Goal: Task Accomplishment & Management: Manage account settings

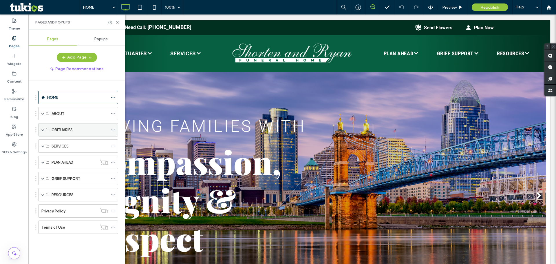
click at [41, 128] on div "OBITUARIES" at bounding box center [78, 129] width 80 height 13
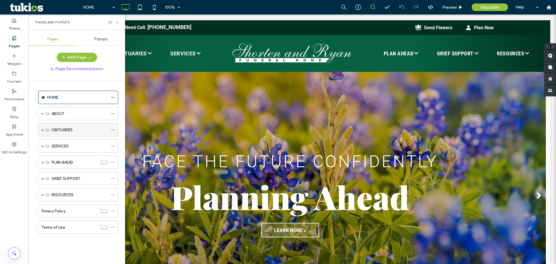
click at [43, 130] on span at bounding box center [42, 129] width 3 height 3
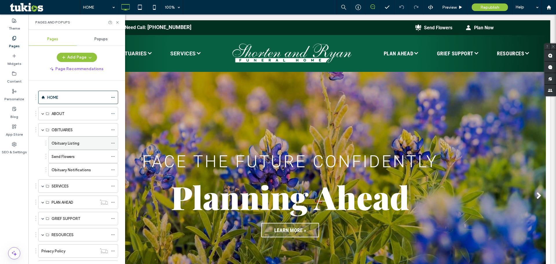
click at [113, 140] on span at bounding box center [113, 143] width 4 height 9
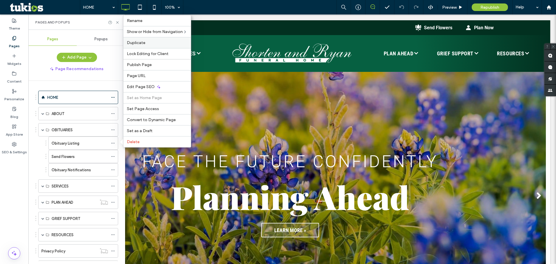
click at [144, 40] on div "Duplicate" at bounding box center [156, 42] width 67 height 11
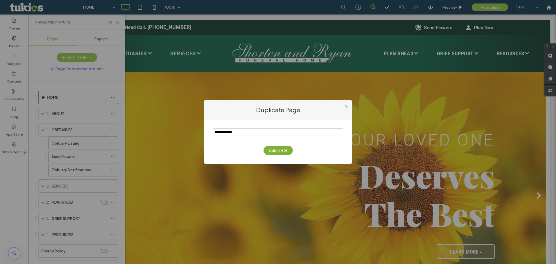
type input "**********"
click at [282, 151] on button "Duplicate" at bounding box center [277, 150] width 29 height 9
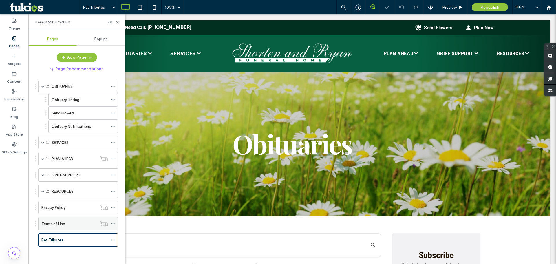
scroll to position [41, 0]
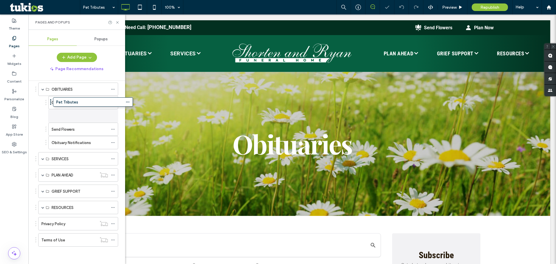
drag, startPoint x: 67, startPoint y: 225, endPoint x: 72, endPoint y: 107, distance: 117.9
drag, startPoint x: 83, startPoint y: 113, endPoint x: 131, endPoint y: 73, distance: 62.9
click at [83, 113] on div "Pet Tributes" at bounding box center [80, 116] width 56 height 6
click at [116, 23] on icon at bounding box center [117, 22] width 4 height 4
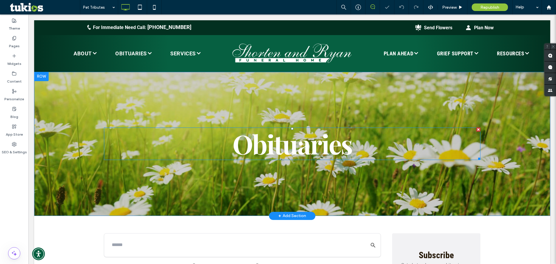
click at [275, 154] on span "Obituaries" at bounding box center [292, 143] width 120 height 35
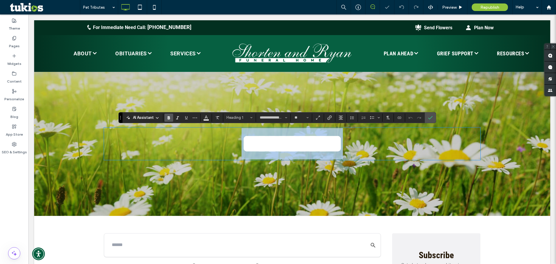
type input "******"
type input "**"
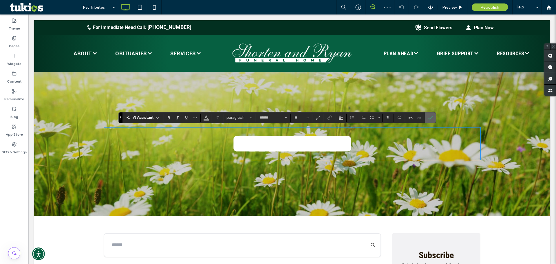
click at [428, 119] on icon "Confirm" at bounding box center [430, 117] width 5 height 5
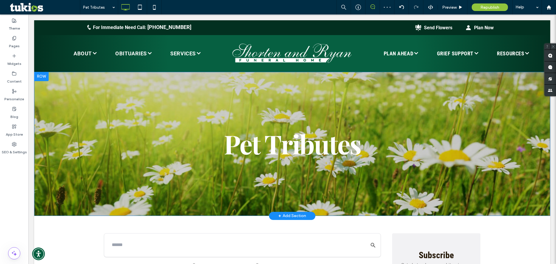
click at [340, 87] on div "Pet Tributes Click To Paste Row + Add Section" at bounding box center [292, 144] width 516 height 144
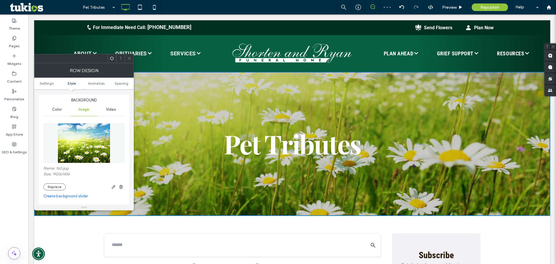
scroll to position [87, 0]
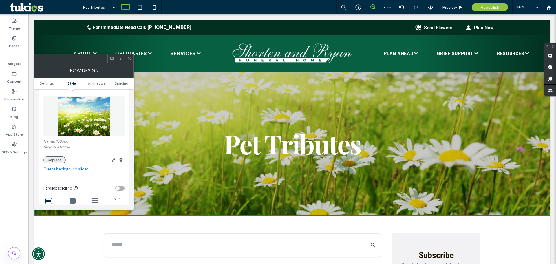
click at [49, 160] on button "Replace" at bounding box center [54, 159] width 22 height 7
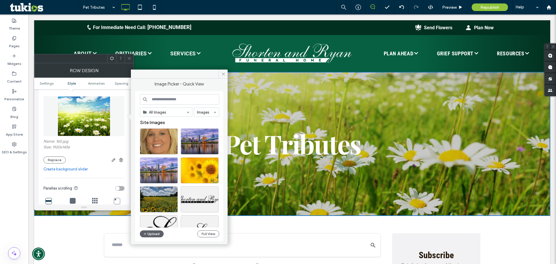
click at [197, 94] on input at bounding box center [179, 99] width 79 height 10
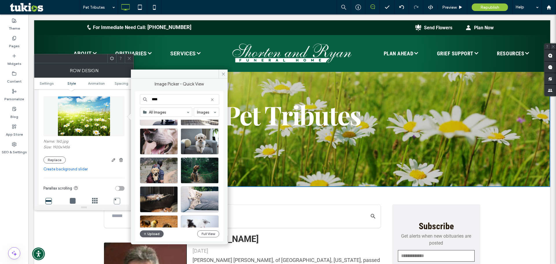
scroll to position [740, 0]
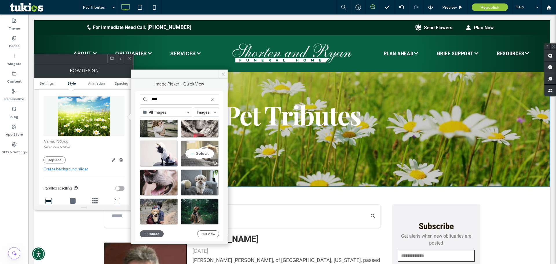
type input "****"
click at [206, 161] on div at bounding box center [199, 162] width 37 height 7
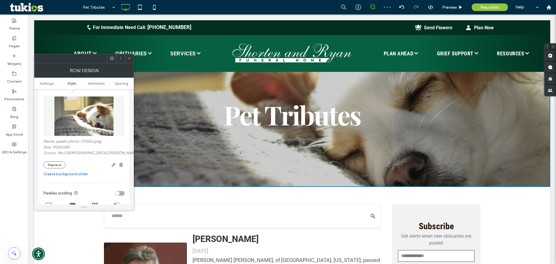
click at [127, 59] on icon at bounding box center [129, 58] width 4 height 4
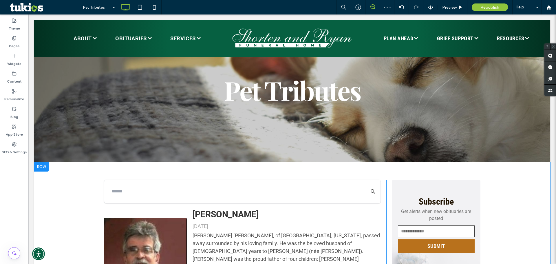
scroll to position [87, 0]
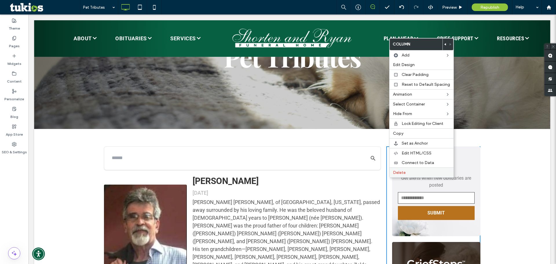
click at [394, 171] on span "Delete" at bounding box center [399, 172] width 13 height 5
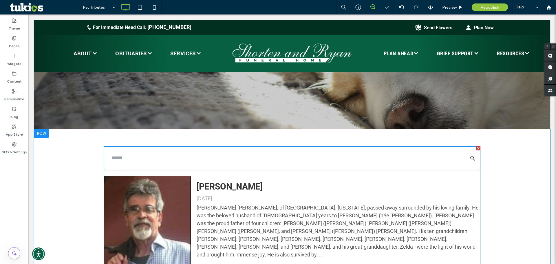
drag, startPoint x: 258, startPoint y: 174, endPoint x: 278, endPoint y: 169, distance: 20.0
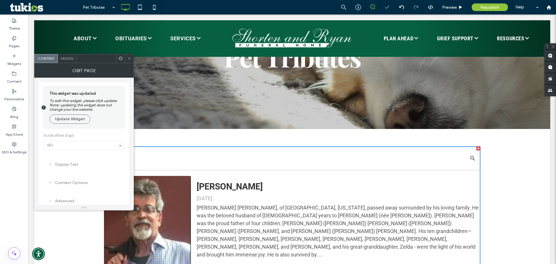
scroll to position [203, 0]
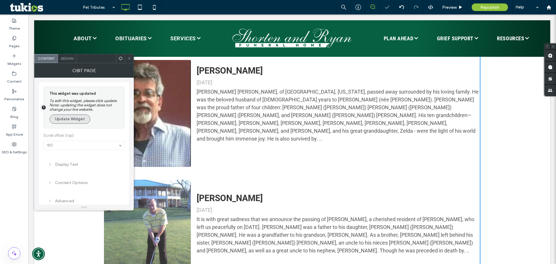
click at [83, 120] on button "Update Widget" at bounding box center [70, 118] width 41 height 9
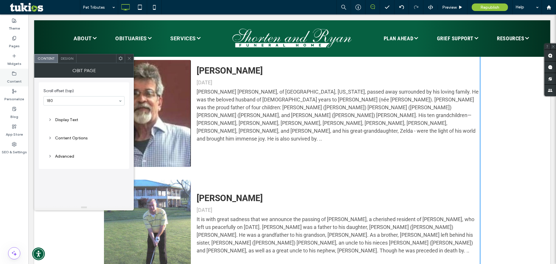
click at [24, 79] on div "Content" at bounding box center [14, 78] width 28 height 18
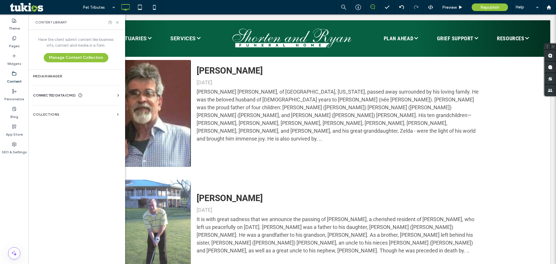
click at [51, 94] on span "CONNECTED DATA (CMS)" at bounding box center [54, 95] width 43 height 6
click at [74, 112] on section "Business Info" at bounding box center [77, 109] width 88 height 13
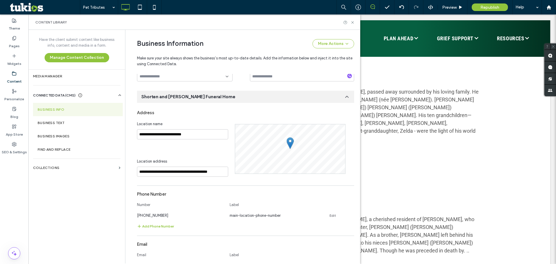
scroll to position [67, 0]
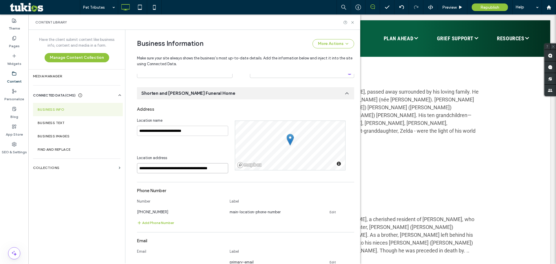
click at [167, 172] on input "**********" at bounding box center [182, 168] width 91 height 10
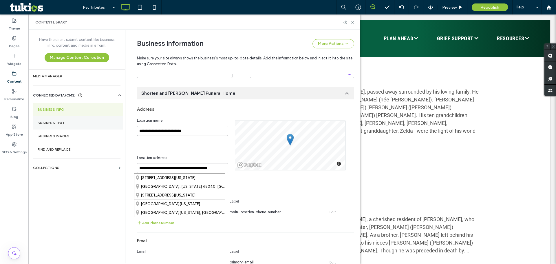
drag, startPoint x: 195, startPoint y: 131, endPoint x: 74, endPoint y: 116, distance: 121.3
click at [76, 116] on div "**********" at bounding box center [194, 146] width 332 height 233
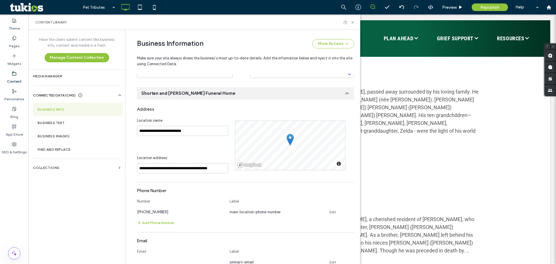
click at [355, 24] on div "Content Library" at bounding box center [194, 21] width 332 height 15
click at [354, 24] on icon at bounding box center [352, 22] width 4 height 4
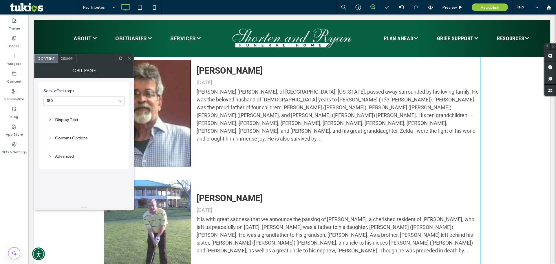
click at [71, 131] on div "Content Options" at bounding box center [83, 138] width 81 height 14
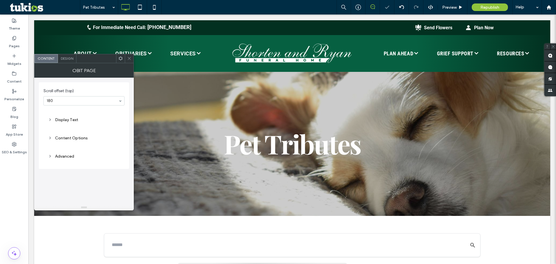
scroll to position [0, 0]
click at [78, 137] on div "Content Options" at bounding box center [84, 137] width 72 height 5
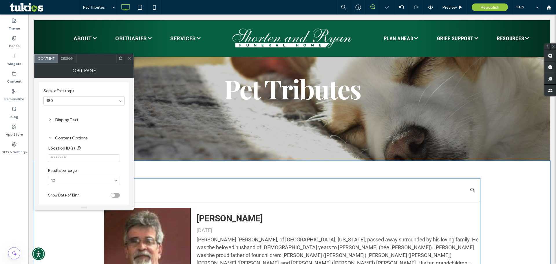
scroll to position [87, 0]
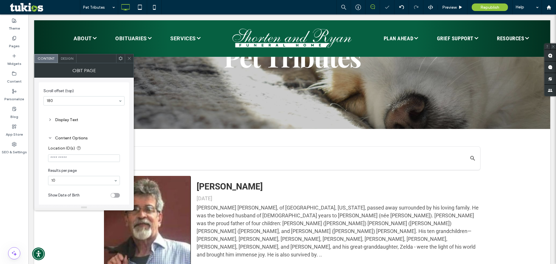
click at [73, 159] on input "Location ID(s)" at bounding box center [84, 158] width 72 height 8
type input "******"
click at [85, 169] on span "Results per page" at bounding box center [82, 171] width 69 height 6
click at [129, 58] on use at bounding box center [129, 58] width 3 height 3
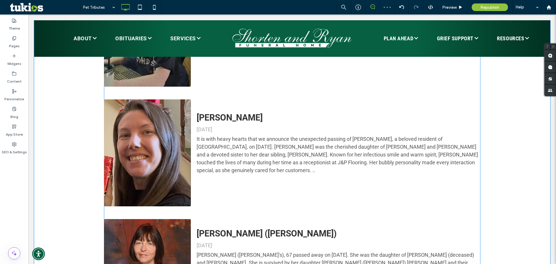
scroll to position [695, 0]
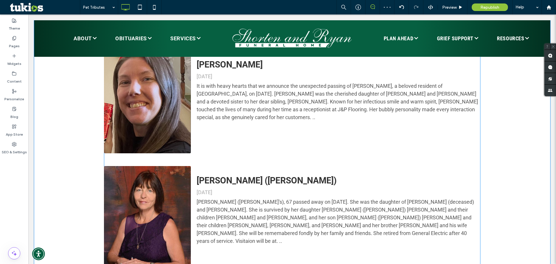
click at [281, 203] on span at bounding box center [292, 157] width 376 height 1239
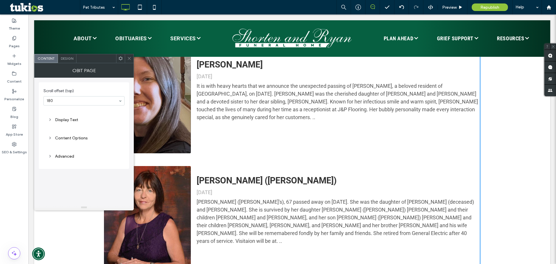
click at [65, 144] on div "Content Options" at bounding box center [83, 138] width 81 height 14
click at [68, 134] on div "Content Options" at bounding box center [84, 138] width 72 height 8
click at [13, 41] on label "Pages" at bounding box center [14, 45] width 11 height 8
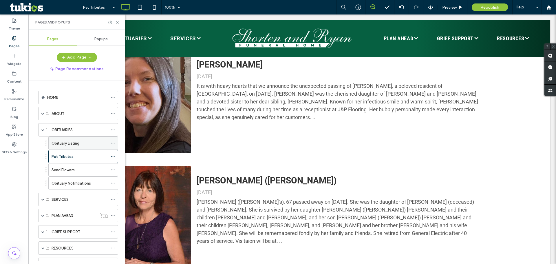
click at [77, 144] on label "Obituary Listing" at bounding box center [66, 143] width 28 height 10
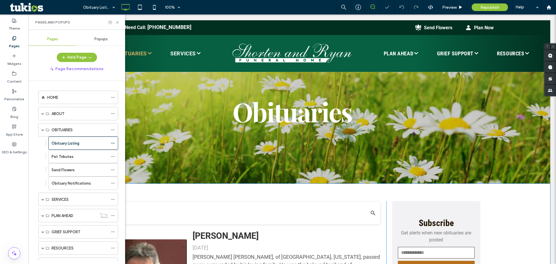
scroll to position [116, 0]
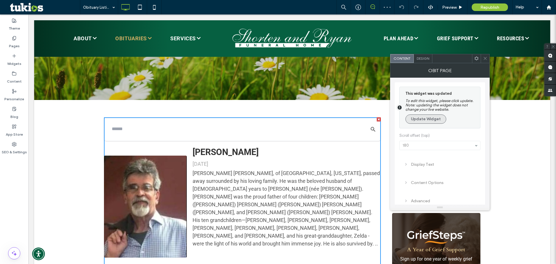
click at [437, 115] on button "Update Widget" at bounding box center [425, 118] width 41 height 9
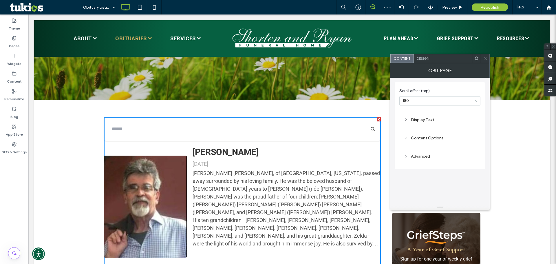
click at [435, 129] on div "Scroll offset (top) 180 Display Text Content Options Advanced" at bounding box center [439, 125] width 81 height 81
click at [433, 137] on div "Content Options" at bounding box center [440, 137] width 72 height 5
drag, startPoint x: 437, startPoint y: 159, endPoint x: 435, endPoint y: 161, distance: 3.1
click at [435, 160] on input "Location ID(s)" at bounding box center [440, 158] width 72 height 8
type input "******"
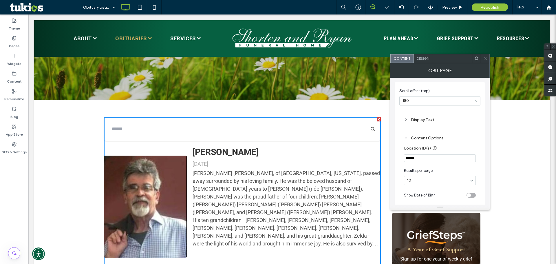
click at [448, 167] on section "Results per page 10" at bounding box center [440, 176] width 72 height 23
click at [486, 55] on span at bounding box center [485, 58] width 4 height 9
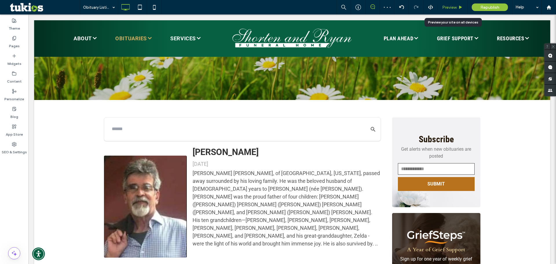
click at [455, 6] on span "Preview" at bounding box center [449, 7] width 14 height 5
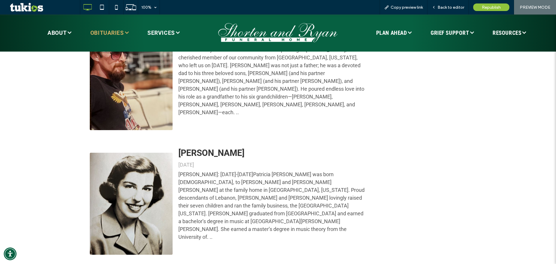
scroll to position [1216, 0]
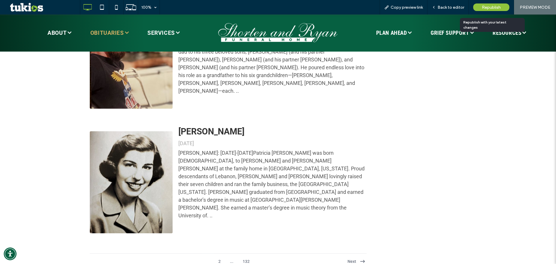
click at [496, 8] on span "Republish" at bounding box center [491, 7] width 19 height 5
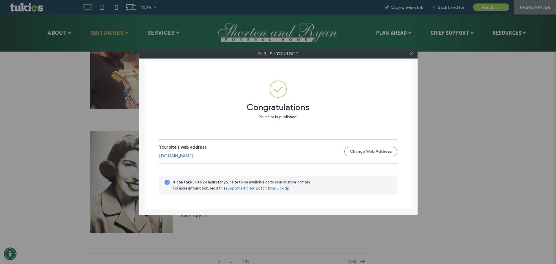
click at [193, 156] on link "[DOMAIN_NAME]" at bounding box center [176, 155] width 34 height 5
click at [413, 53] on icon at bounding box center [411, 54] width 4 height 4
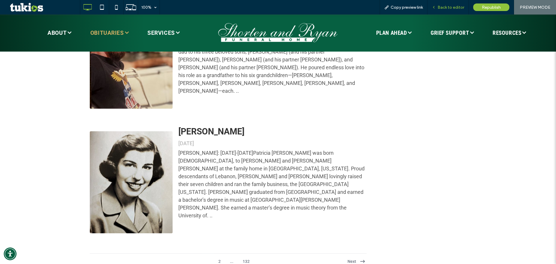
click at [450, 9] on span "Back to editor" at bounding box center [450, 7] width 27 height 5
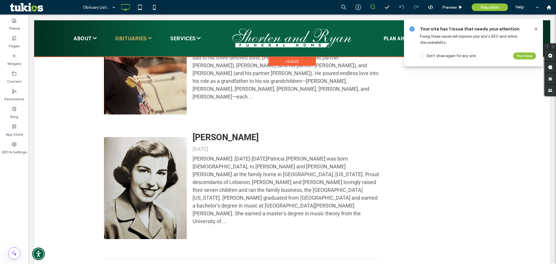
click at [158, 40] on div at bounding box center [292, 38] width 516 height 36
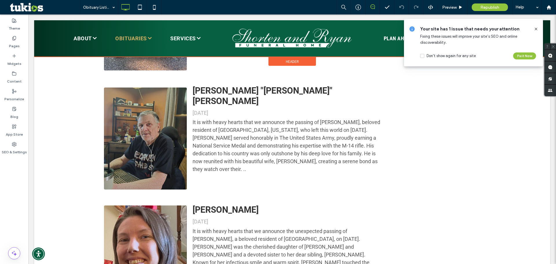
click at [154, 39] on div at bounding box center [292, 38] width 516 height 36
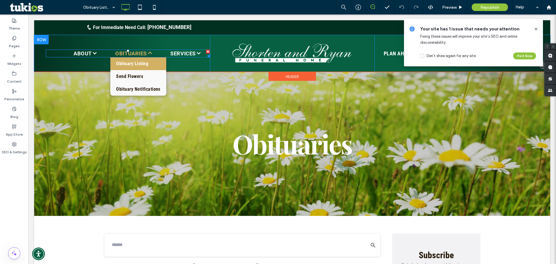
click at [134, 54] on span "OBITUARIES" at bounding box center [133, 54] width 36 height 8
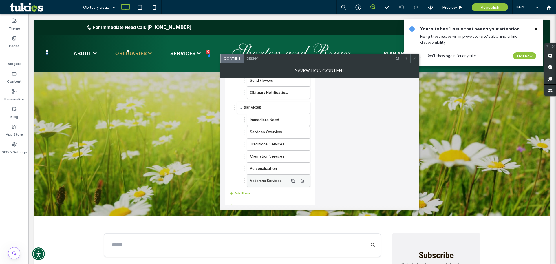
scroll to position [149, 0]
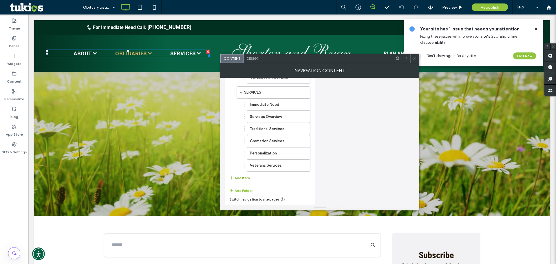
click at [240, 178] on button "Add Item" at bounding box center [239, 177] width 21 height 7
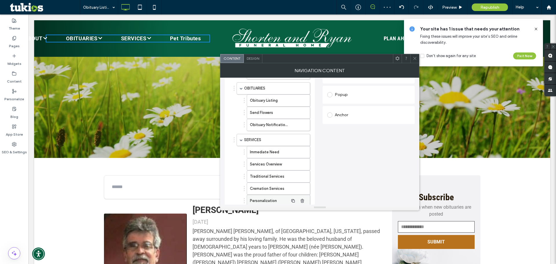
scroll to position [145, 0]
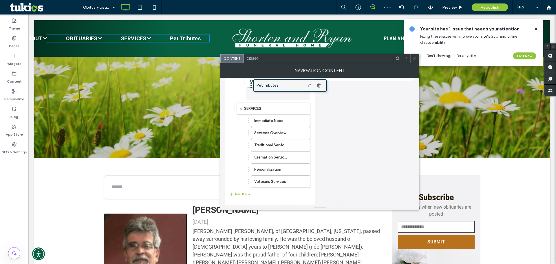
drag, startPoint x: 250, startPoint y: 181, endPoint x: 267, endPoint y: 82, distance: 100.4
click at [416, 55] on span at bounding box center [415, 58] width 4 height 9
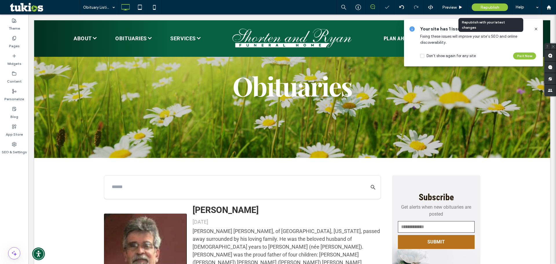
click at [481, 8] on span "Republish" at bounding box center [489, 7] width 19 height 5
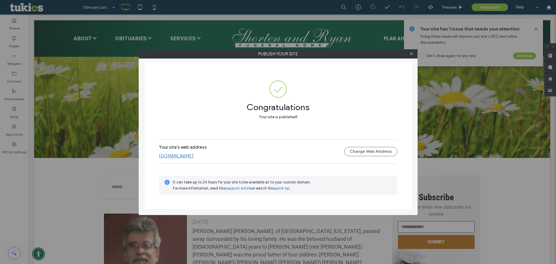
click at [193, 156] on link "[DOMAIN_NAME]" at bounding box center [176, 155] width 34 height 5
click at [411, 52] on icon at bounding box center [411, 54] width 4 height 4
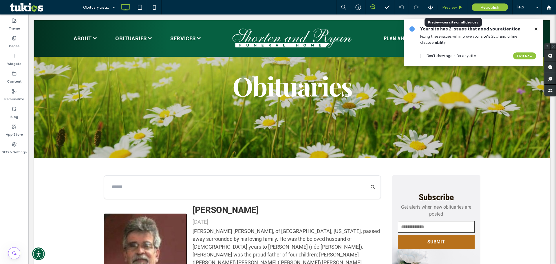
click at [448, 10] on div "Preview" at bounding box center [453, 7] width 30 height 14
click at [450, 7] on span "Preview" at bounding box center [449, 7] width 14 height 5
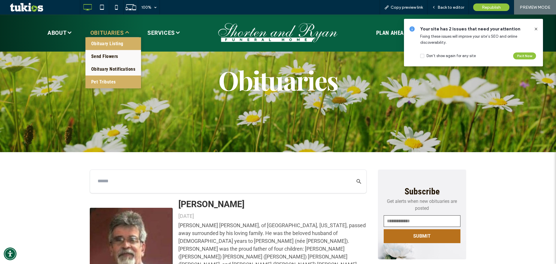
click at [107, 78] on span "Pet Tributes" at bounding box center [103, 81] width 25 height 7
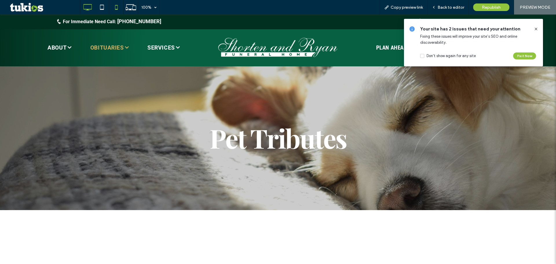
click at [116, 9] on use at bounding box center [116, 7] width 3 height 5
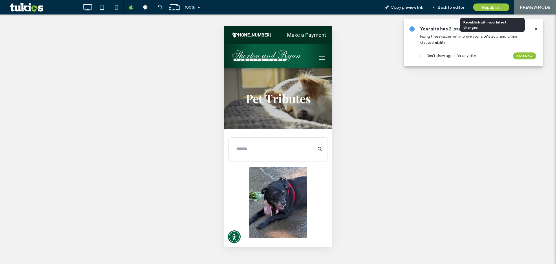
click at [501, 6] on div "Republish" at bounding box center [491, 7] width 36 height 8
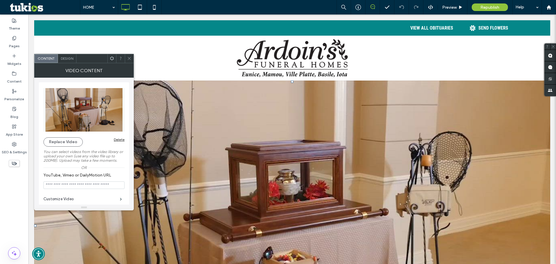
click at [128, 61] on span at bounding box center [129, 58] width 4 height 9
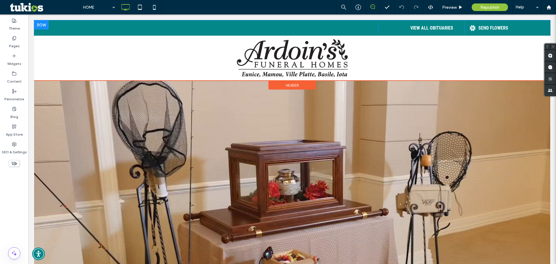
click at [448, 23] on span at bounding box center [432, 27] width 63 height 11
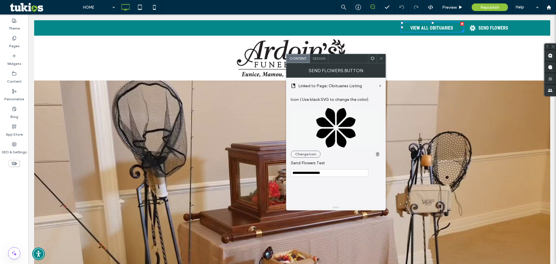
click at [361, 87] on label "Linked to Page: Obituaries Listing" at bounding box center [337, 85] width 79 height 11
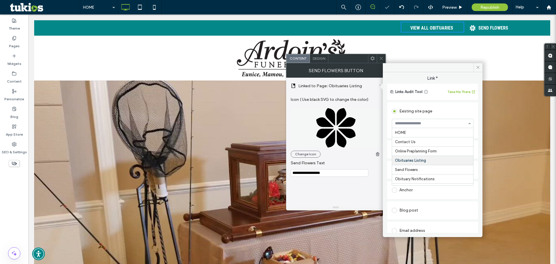
scroll to position [28, 0]
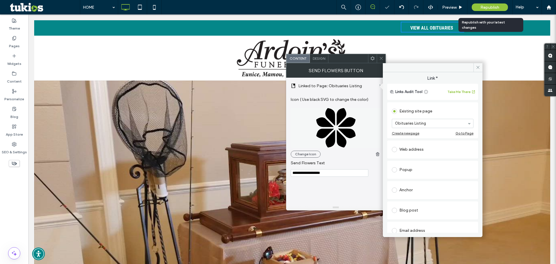
click at [496, 3] on div "Republish" at bounding box center [490, 7] width 36 height 8
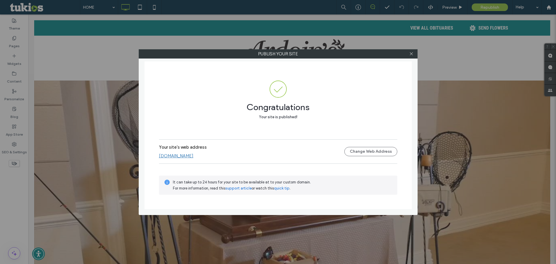
click at [164, 156] on link "www.ardoinfuneralhomes.com" at bounding box center [176, 155] width 34 height 5
click at [412, 54] on icon at bounding box center [411, 54] width 4 height 4
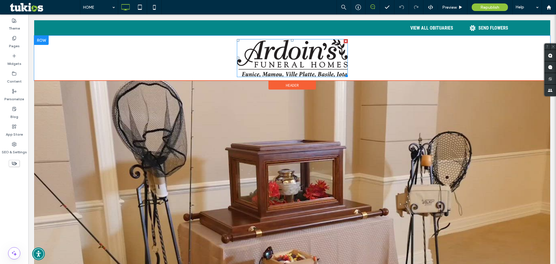
click at [300, 52] on img at bounding box center [292, 58] width 111 height 38
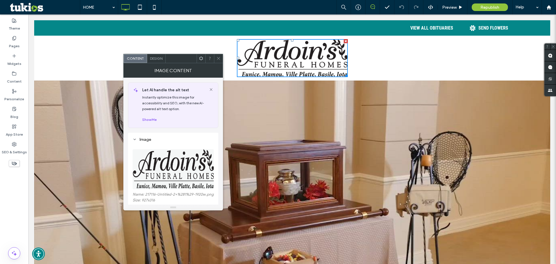
scroll to position [145, 0]
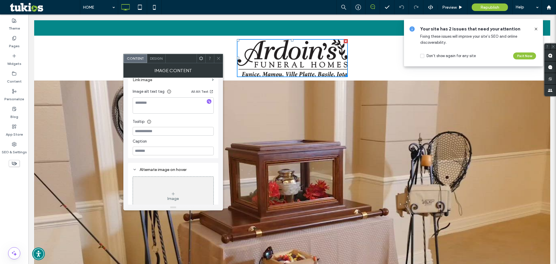
click at [208, 83] on label "Link image" at bounding box center [171, 79] width 77 height 11
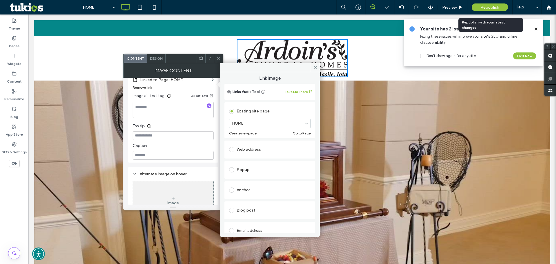
click at [490, 10] on span "Republish" at bounding box center [489, 7] width 19 height 5
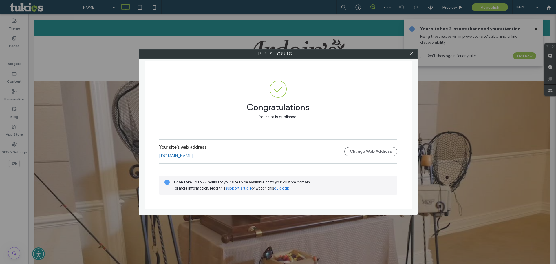
click at [178, 156] on link "www.ardoinfuneralhomes.com" at bounding box center [176, 155] width 34 height 5
click at [416, 56] on label "Publish your site" at bounding box center [278, 54] width 278 height 9
click at [412, 55] on icon at bounding box center [411, 54] width 4 height 4
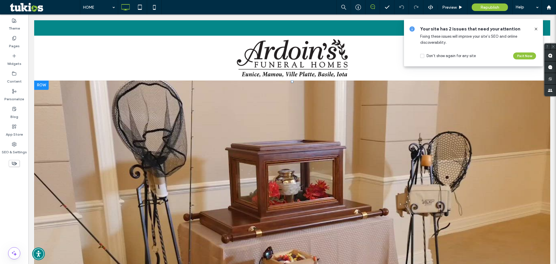
click at [97, 108] on span at bounding box center [292, 225] width 516 height 290
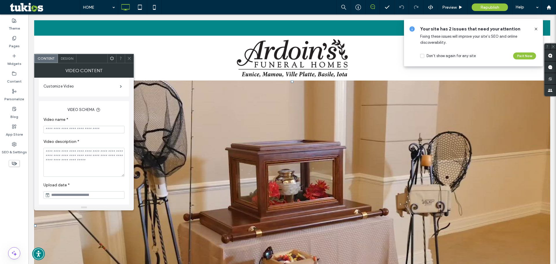
scroll to position [113, 0]
click at [129, 59] on icon at bounding box center [129, 58] width 4 height 4
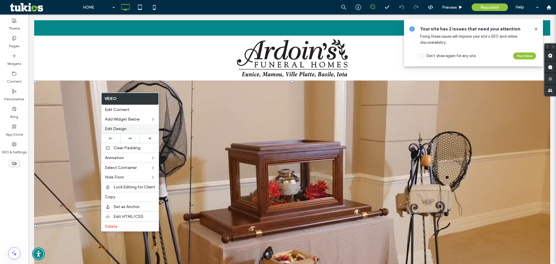
click at [125, 127] on span "Edit Design" at bounding box center [116, 128] width 22 height 5
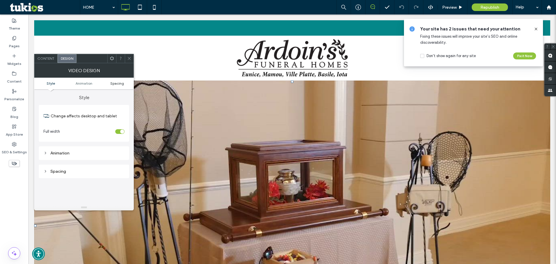
click at [116, 84] on span "Spacing" at bounding box center [117, 83] width 14 height 4
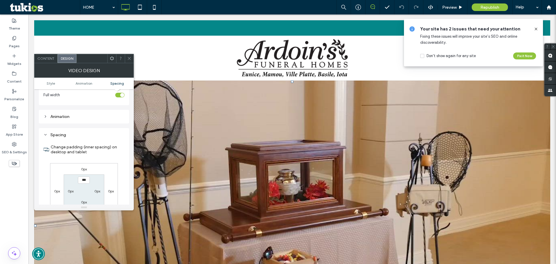
scroll to position [0, 0]
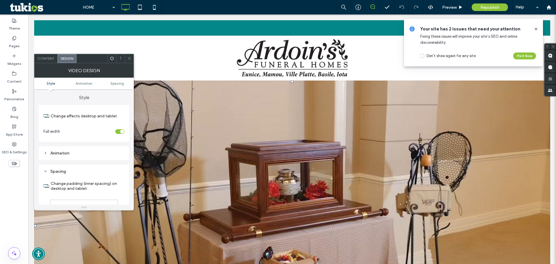
click at [86, 151] on div "Animation" at bounding box center [83, 153] width 81 height 5
drag, startPoint x: 123, startPoint y: 131, endPoint x: 119, endPoint y: 131, distance: 3.5
click at [121, 131] on div "Change affects desktop and tablet Full width" at bounding box center [84, 123] width 90 height 37
click at [119, 131] on div "toggle" at bounding box center [119, 131] width 9 height 5
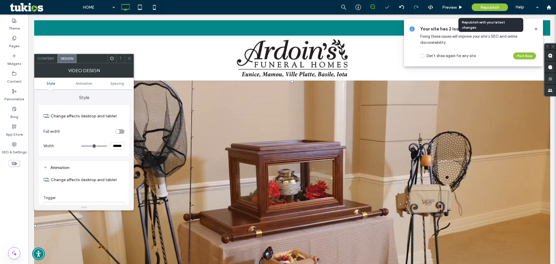
click at [480, 6] on div "Republish" at bounding box center [490, 7] width 36 height 8
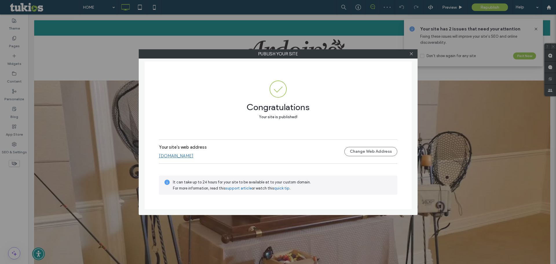
click at [193, 155] on link "www.ardoinfuneralhomes.com" at bounding box center [176, 155] width 34 height 5
click at [410, 54] on icon at bounding box center [411, 54] width 4 height 4
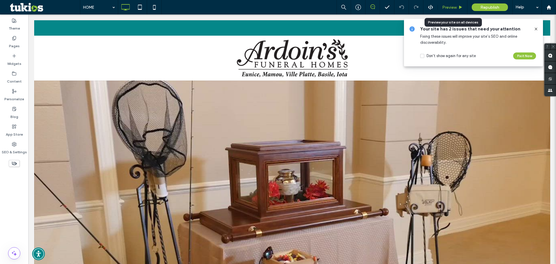
click at [449, 7] on span "Preview" at bounding box center [449, 7] width 14 height 5
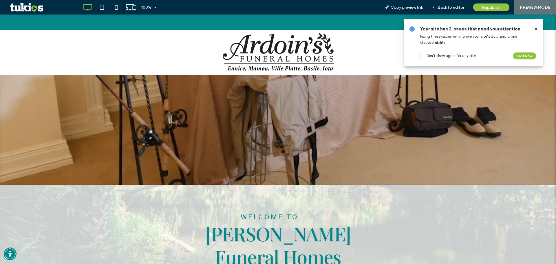
scroll to position [87, 0]
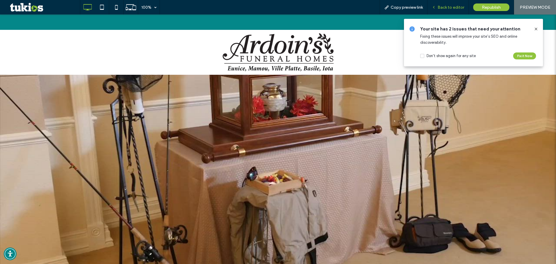
click at [447, 9] on span "Back to editor" at bounding box center [450, 7] width 27 height 5
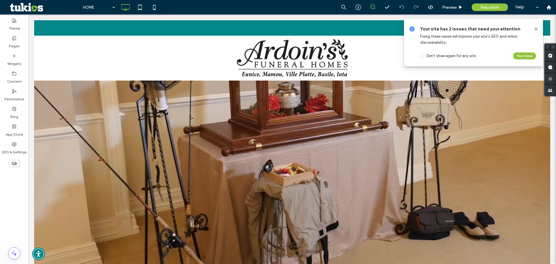
click at [113, 129] on span at bounding box center [292, 139] width 516 height 290
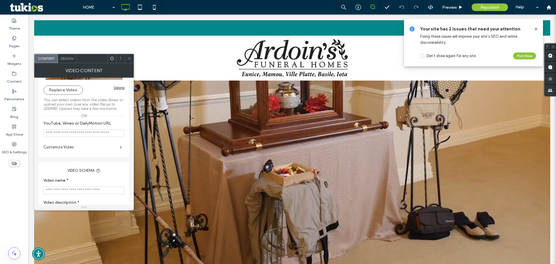
scroll to position [113, 0]
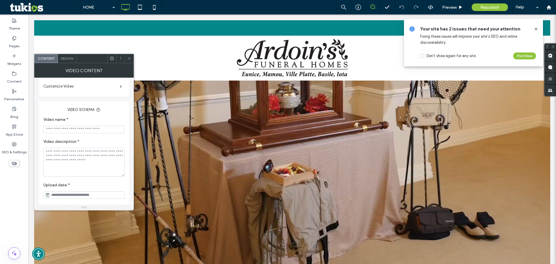
click at [59, 54] on div "Design" at bounding box center [67, 58] width 19 height 9
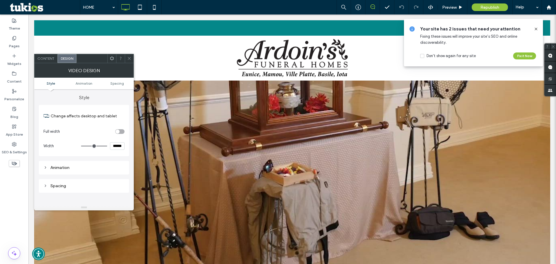
click at [120, 133] on div "toggle" at bounding box center [119, 131] width 9 height 5
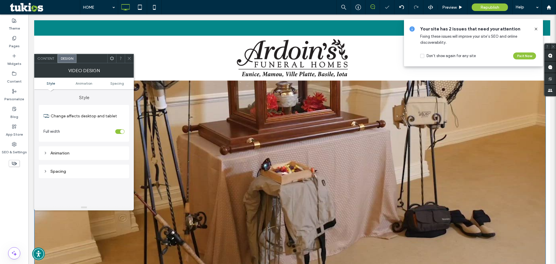
click at [86, 154] on div "Animation" at bounding box center [83, 153] width 81 height 5
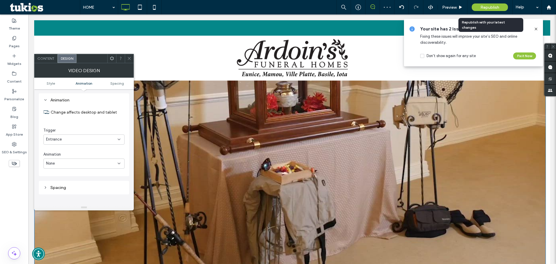
click at [487, 6] on span "Republish" at bounding box center [489, 7] width 19 height 5
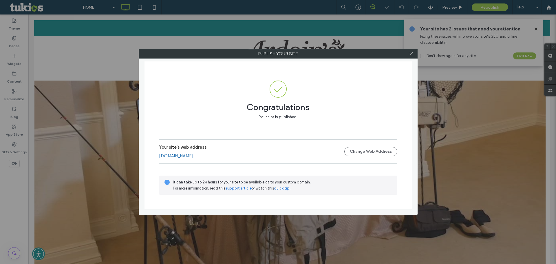
click at [193, 157] on link "www.ardoinfuneralhomes.com" at bounding box center [176, 155] width 34 height 5
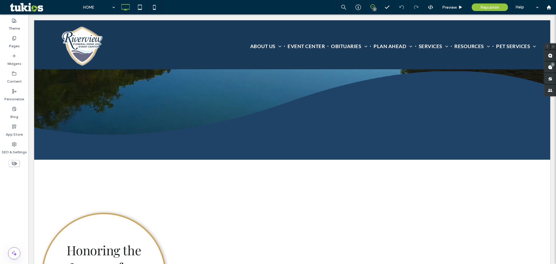
scroll to position [145, 0]
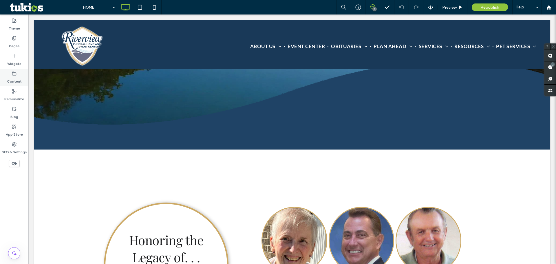
click at [15, 80] on label "Content" at bounding box center [14, 80] width 15 height 8
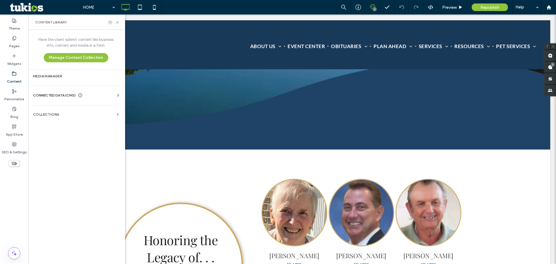
drag, startPoint x: 45, startPoint y: 89, endPoint x: 46, endPoint y: 93, distance: 3.9
click at [45, 89] on div "CONNECTED DATA (CMS) Business Info Business Text Business Images Find and Repla…" at bounding box center [75, 95] width 95 height 15
click at [46, 93] on span "CONNECTED DATA (CMS)" at bounding box center [54, 95] width 43 height 6
click at [61, 111] on label "Business Info" at bounding box center [77, 109] width 79 height 4
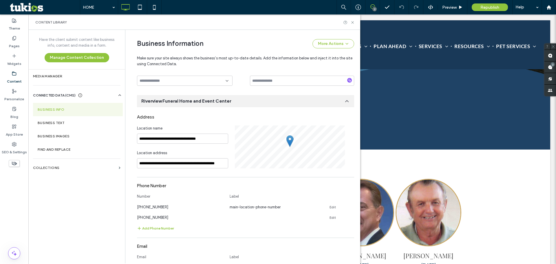
scroll to position [61, 0]
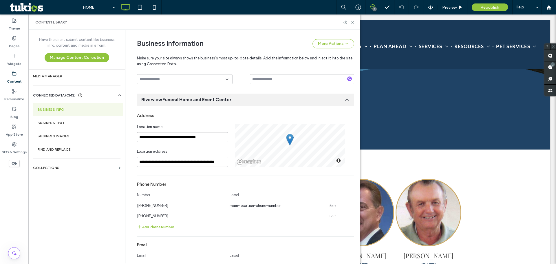
click at [194, 138] on input "**********" at bounding box center [182, 137] width 91 height 10
drag, startPoint x: 353, startPoint y: 21, endPoint x: 325, endPoint y: 8, distance: 30.4
click at [353, 21] on icon at bounding box center [352, 22] width 4 height 4
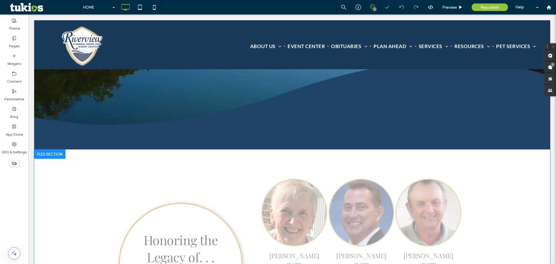
scroll to position [203, 0]
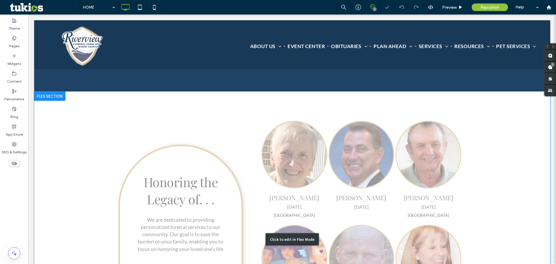
click at [340, 172] on div "Click to edit in Flex Mode" at bounding box center [292, 239] width 516 height 296
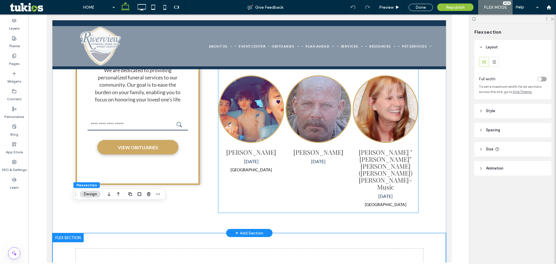
scroll to position [289, 0]
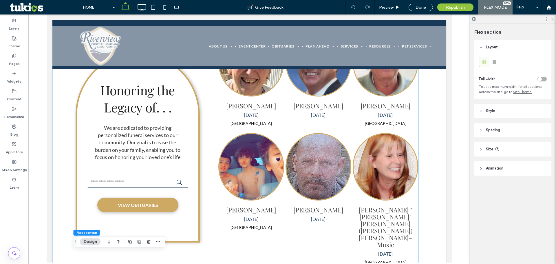
click at [320, 148] on img "Richard Charles Leslie, Jr.'s obituary link" at bounding box center [318, 167] width 64 height 66
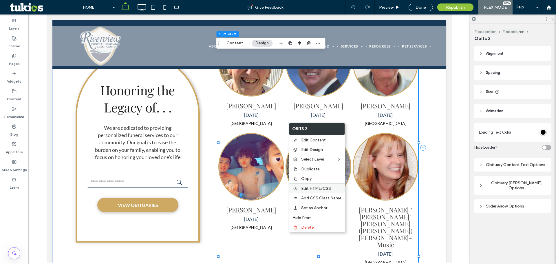
click at [328, 189] on span "Edit HTML/CSS" at bounding box center [316, 188] width 30 height 5
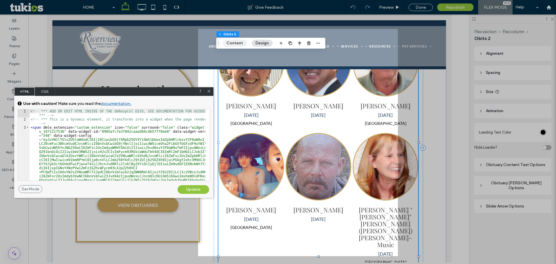
click at [234, 44] on button "Content" at bounding box center [235, 43] width 24 height 7
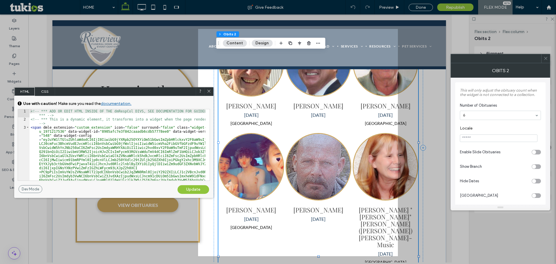
drag, startPoint x: 483, startPoint y: 140, endPoint x: 487, endPoint y: 141, distance: 4.4
click at [483, 140] on input "Locale" at bounding box center [499, 138] width 78 height 8
click at [210, 90] on use at bounding box center [208, 90] width 3 height 3
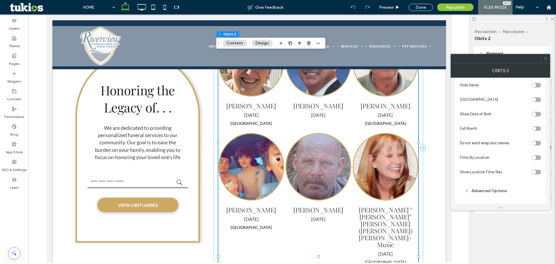
scroll to position [98, 0]
click at [534, 155] on div "toggle" at bounding box center [534, 156] width 4 height 4
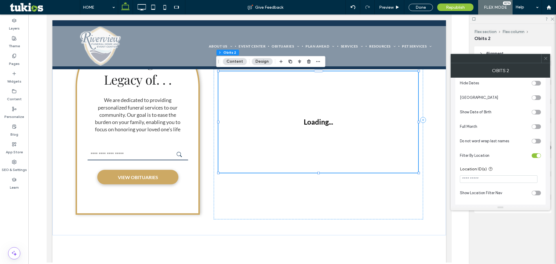
click at [520, 181] on input "Location ID(s)" at bounding box center [499, 179] width 78 height 8
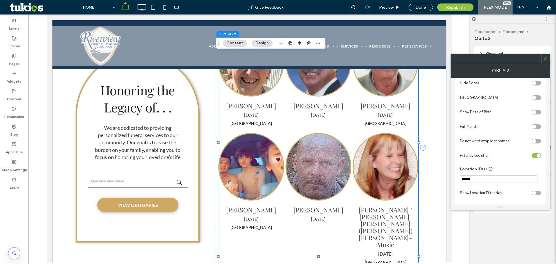
type input "******"
click at [520, 188] on section "Show Location Filter Nav" at bounding box center [500, 193] width 81 height 14
drag, startPoint x: 507, startPoint y: 194, endPoint x: 378, endPoint y: 182, distance: 128.8
click at [22, 59] on div "Pages" at bounding box center [14, 60] width 28 height 18
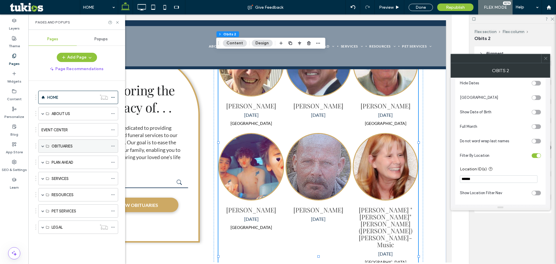
click at [43, 143] on span at bounding box center [42, 146] width 3 height 13
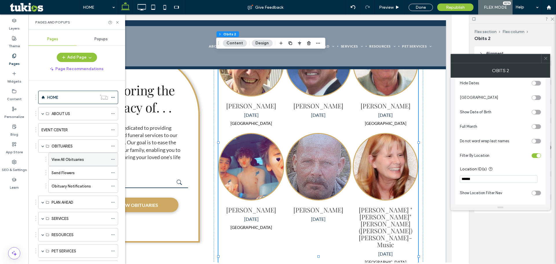
click at [58, 160] on label "View All Obituaries" at bounding box center [68, 159] width 32 height 10
click at [0, 0] on div at bounding box center [0, 0] width 0 height 0
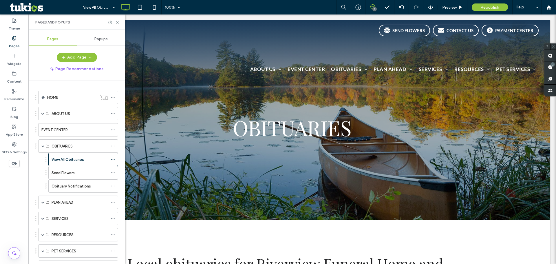
scroll to position [0, 0]
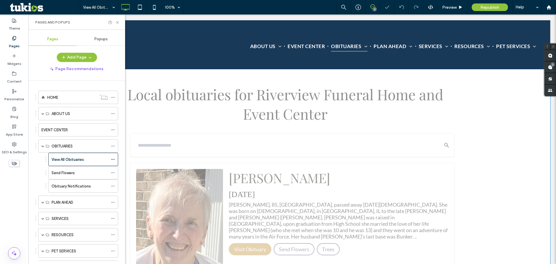
scroll to position [203, 0]
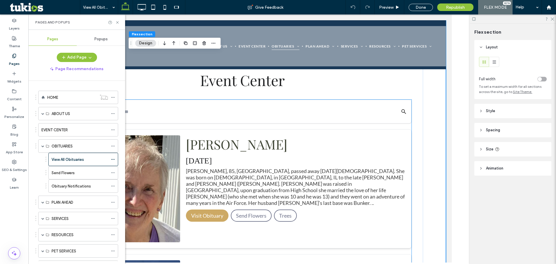
click at [249, 170] on div "Norma Jean Lorenc, 85, Peru, passed away on Friday, August 29, 2025. She was bo…" at bounding box center [295, 187] width 219 height 38
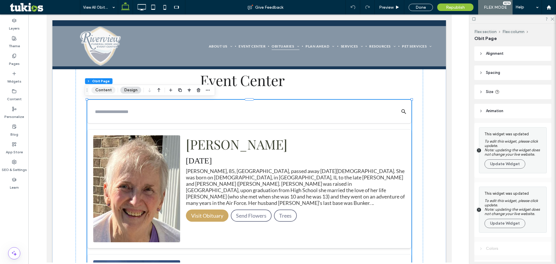
click at [97, 88] on button "Content" at bounding box center [103, 90] width 24 height 7
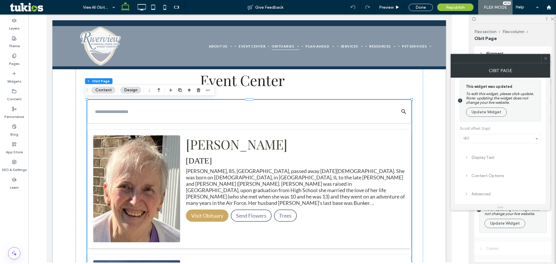
scroll to position [9, 0]
click at [489, 111] on button "Update Widget" at bounding box center [486, 109] width 41 height 9
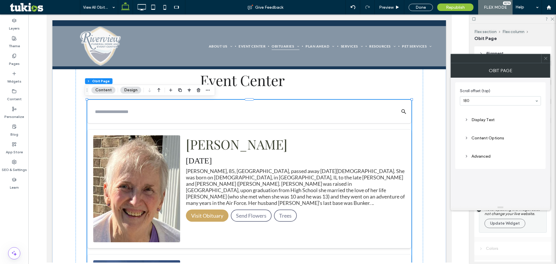
scroll to position [0, 0]
click at [494, 138] on div "Content Options" at bounding box center [500, 137] width 72 height 5
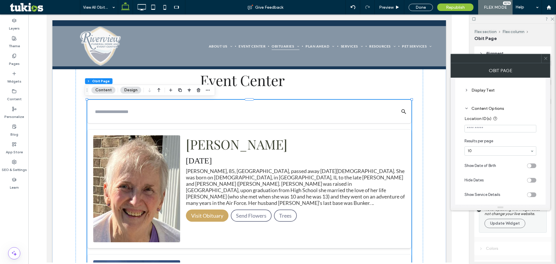
scroll to position [58, 0]
click at [496, 98] on input "Location ID(s)" at bounding box center [500, 100] width 72 height 8
paste input "******"
type input "******"
click at [534, 91] on label "Location ID(s)" at bounding box center [498, 90] width 69 height 7
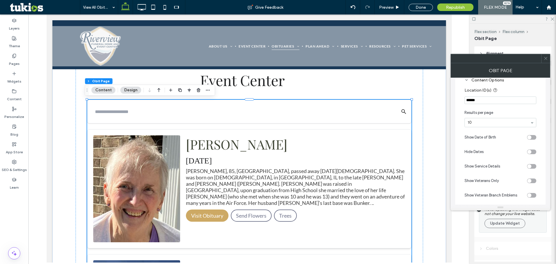
click at [547, 56] on span at bounding box center [545, 58] width 4 height 9
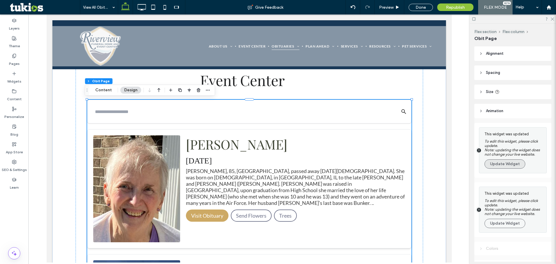
click at [506, 166] on button "Update Widget" at bounding box center [504, 163] width 41 height 9
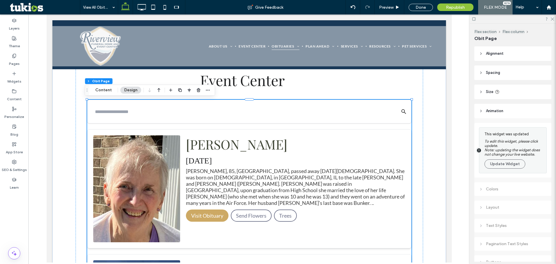
click at [506, 166] on button "Update Widget" at bounding box center [504, 163] width 41 height 9
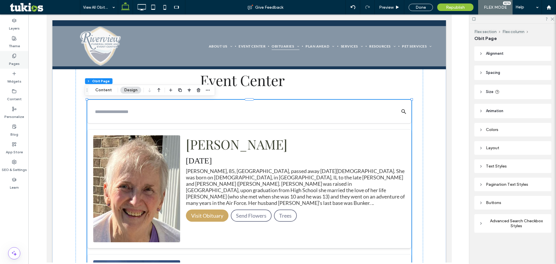
click at [15, 55] on icon at bounding box center [14, 56] width 5 height 5
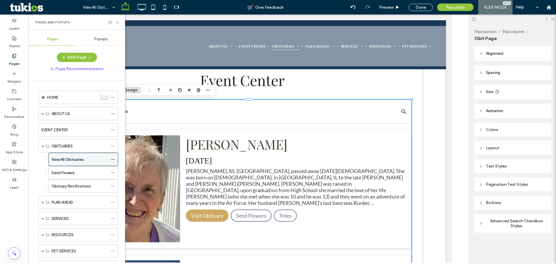
click at [113, 161] on icon at bounding box center [113, 159] width 4 height 4
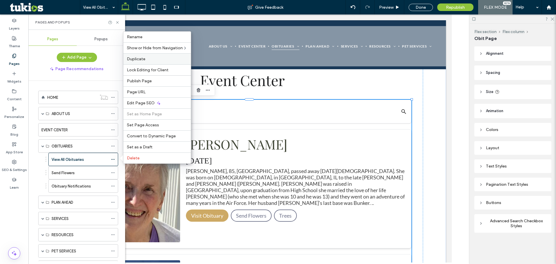
click at [147, 60] on label "Duplicate" at bounding box center [157, 58] width 61 height 5
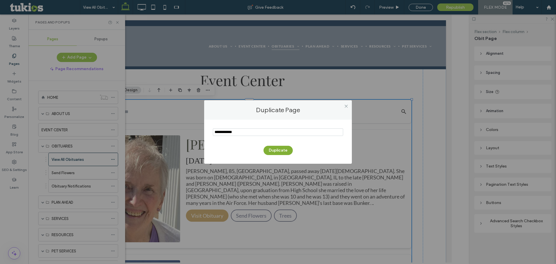
type input "**********"
click at [283, 149] on button "Duplicate" at bounding box center [277, 150] width 29 height 9
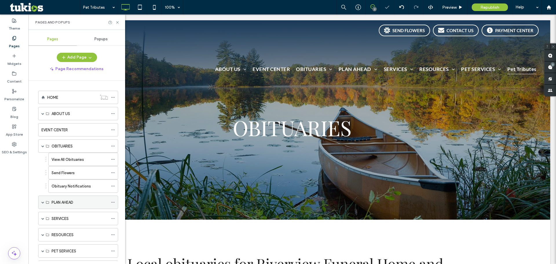
scroll to position [0, 0]
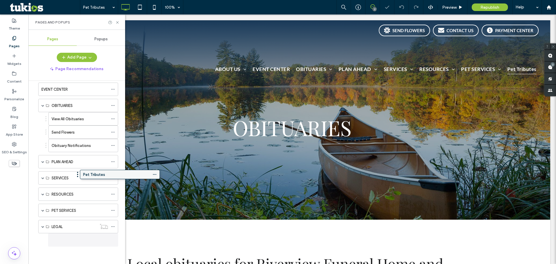
scroll to position [41, 0]
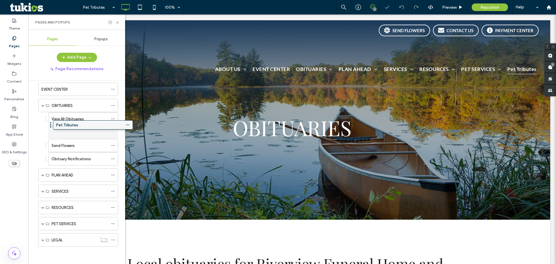
drag, startPoint x: 62, startPoint y: 238, endPoint x: 77, endPoint y: 125, distance: 113.9
click at [80, 130] on div "Pet Tributes" at bounding box center [80, 132] width 56 height 6
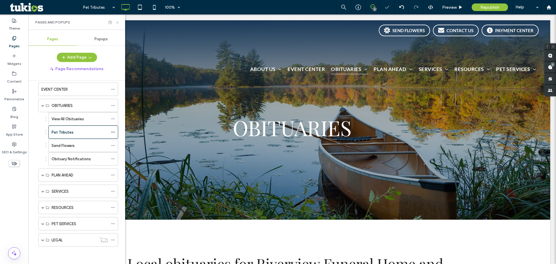
scroll to position [0, 0]
click at [117, 22] on icon at bounding box center [117, 22] width 4 height 4
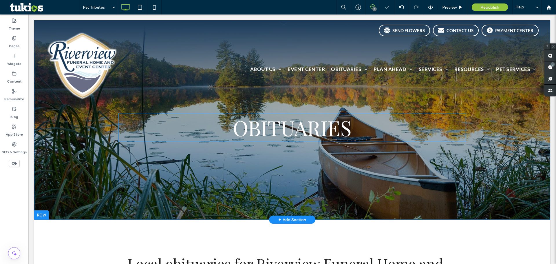
click at [319, 133] on span "OBITUARIES" at bounding box center [292, 127] width 119 height 28
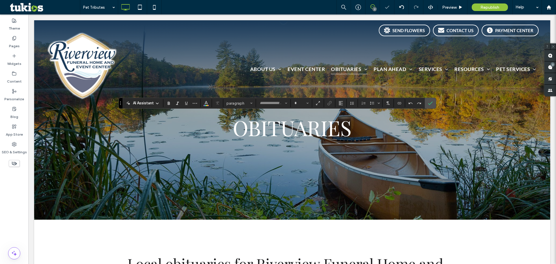
type input "**********"
type input "**"
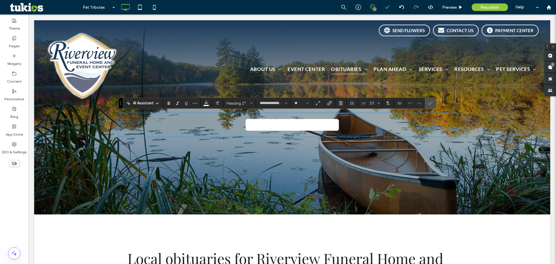
type input "****"
type input "**"
type input "**********"
type input "**"
click at [194, 100] on div "**********" at bounding box center [276, 103] width 317 height 11
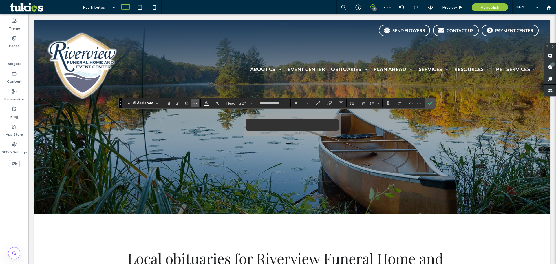
click at [196, 101] on icon "More" at bounding box center [195, 103] width 5 height 5
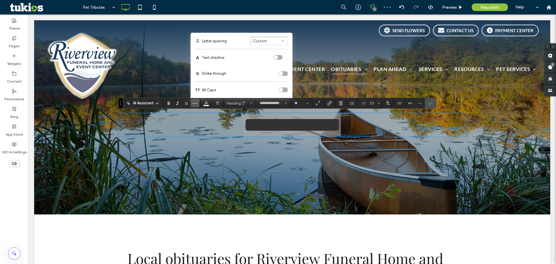
click at [283, 90] on div "toggle" at bounding box center [282, 89] width 9 height 5
click at [432, 101] on label "Confirm" at bounding box center [430, 103] width 9 height 10
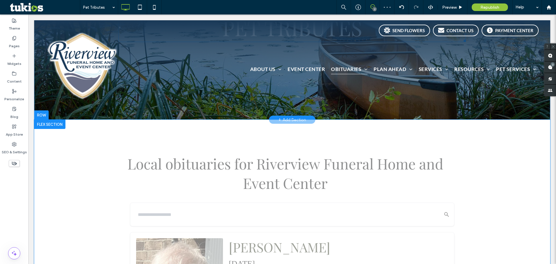
scroll to position [145, 0]
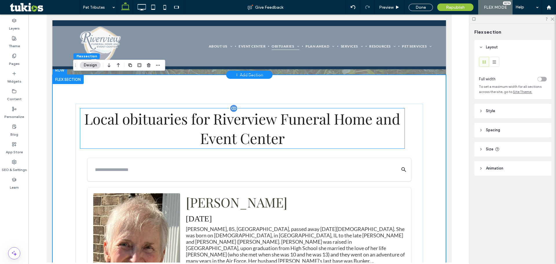
click at [230, 138] on span "Riverview Funeral Home and Event Center" at bounding box center [300, 128] width 200 height 39
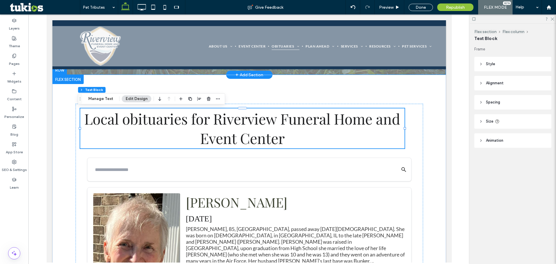
click at [232, 138] on span "Riverview Funeral Home and Event Center" at bounding box center [300, 128] width 200 height 39
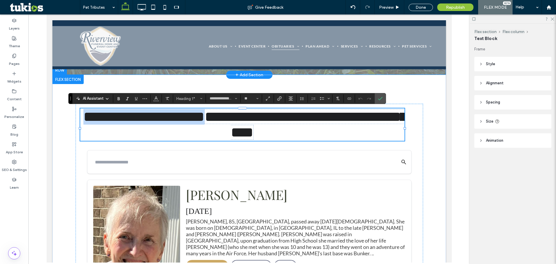
click at [218, 125] on span "**********" at bounding box center [305, 124] width 202 height 30
type input "****"
type input "**"
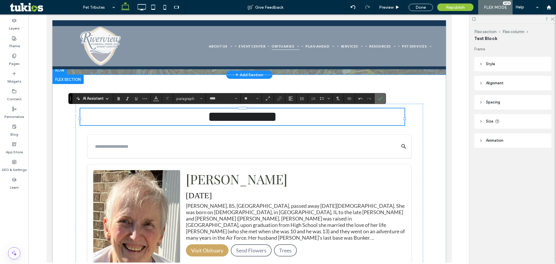
click at [375, 99] on section at bounding box center [380, 98] width 11 height 10
click at [377, 98] on label "Confirm" at bounding box center [380, 98] width 9 height 10
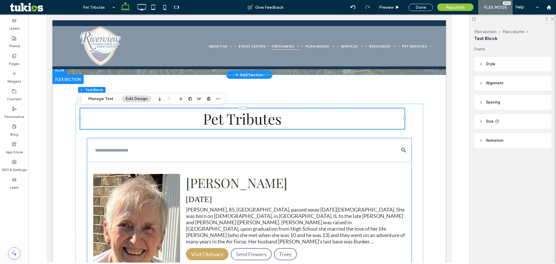
click at [174, 206] on img at bounding box center [136, 227] width 87 height 107
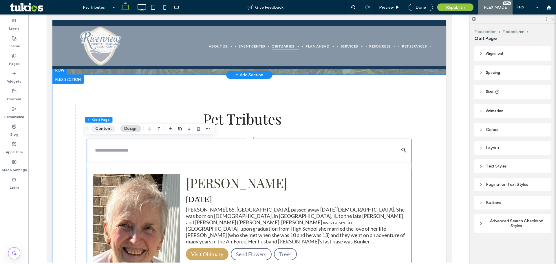
click at [99, 126] on button "Content" at bounding box center [103, 128] width 24 height 7
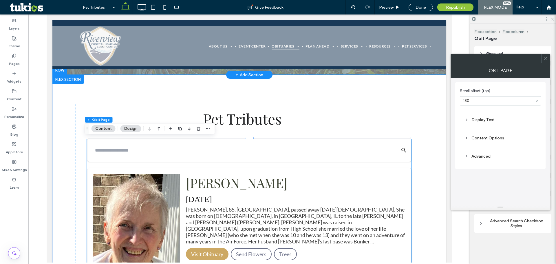
click at [483, 140] on div "Content Options" at bounding box center [500, 138] width 72 height 8
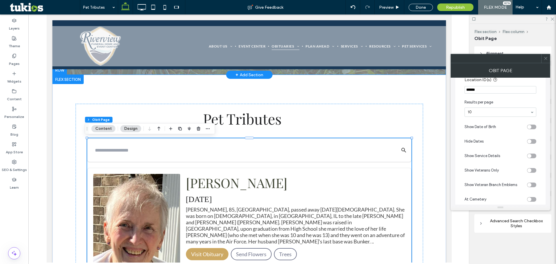
scroll to position [58, 0]
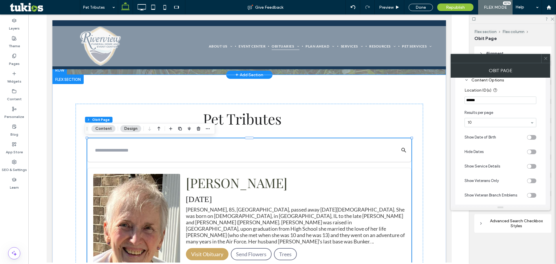
drag, startPoint x: 539, startPoint y: 115, endPoint x: 433, endPoint y: 100, distance: 106.4
type input "******"
click at [457, 111] on div "Scroll offset (top) 180 Display Text Content Options Location ID(s) ****** Resu…" at bounding box center [500, 164] width 90 height 280
click at [10, 57] on div "Pages" at bounding box center [14, 60] width 28 height 18
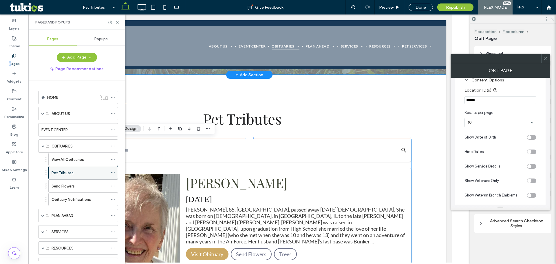
click at [115, 171] on icon at bounding box center [113, 173] width 4 height 4
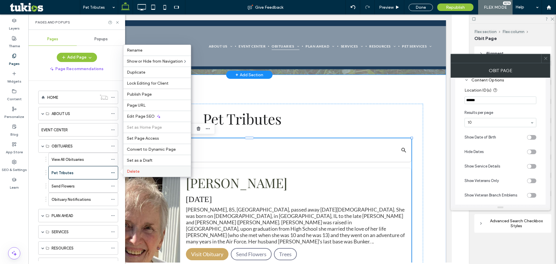
click at [147, 170] on label "Delete" at bounding box center [157, 171] width 61 height 5
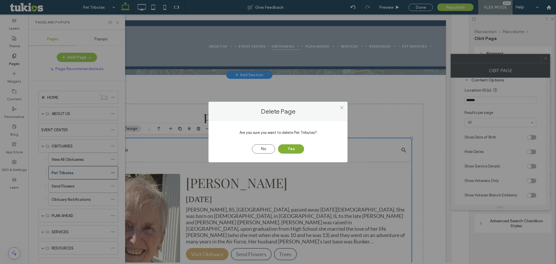
click at [291, 148] on button "Yes" at bounding box center [291, 148] width 26 height 9
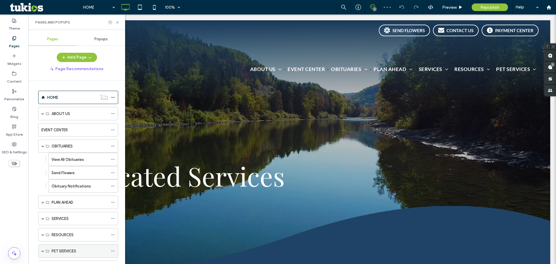
click at [44, 250] on span at bounding box center [42, 250] width 3 height 3
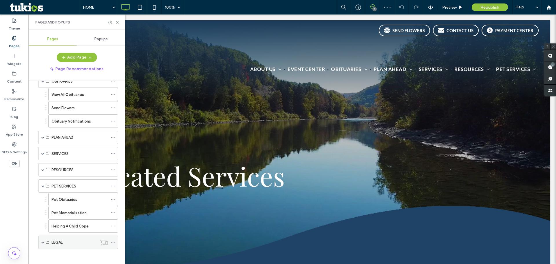
scroll to position [67, 0]
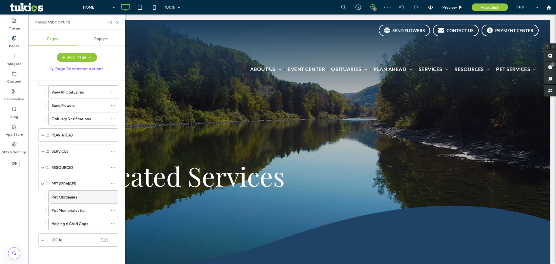
click at [74, 196] on label "Pet Obituaries" at bounding box center [65, 197] width 26 height 10
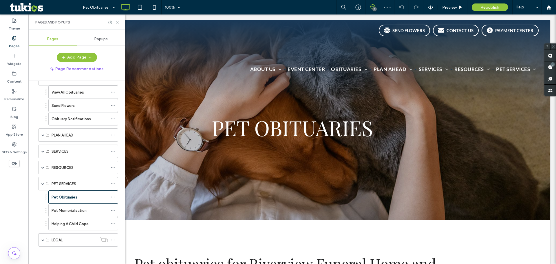
click at [118, 24] on icon at bounding box center [117, 22] width 4 height 4
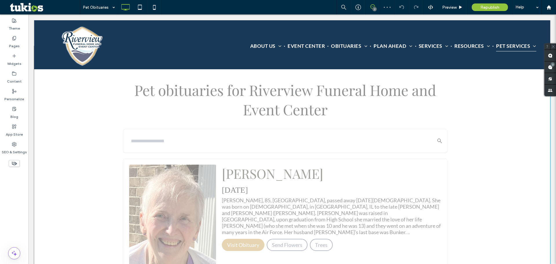
scroll to position [174, 0]
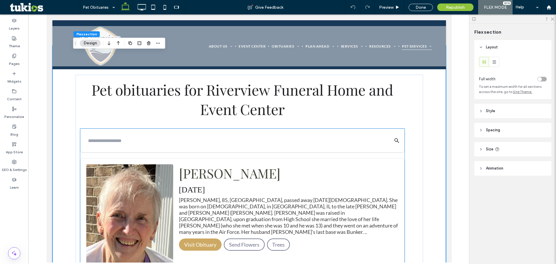
click at [163, 174] on img at bounding box center [129, 217] width 87 height 107
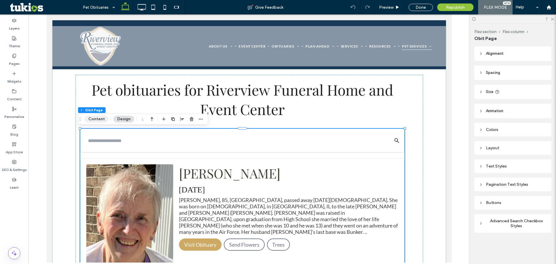
click at [103, 119] on button "Content" at bounding box center [97, 119] width 24 height 7
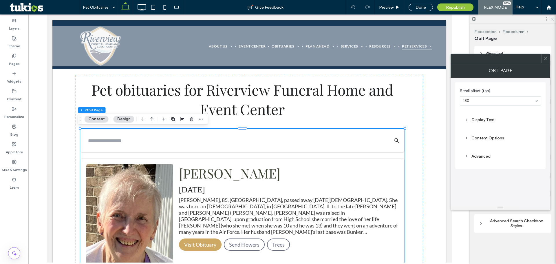
click at [495, 135] on div "Content Options" at bounding box center [500, 138] width 72 height 8
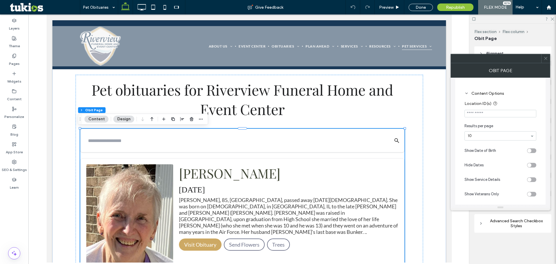
scroll to position [29, 0]
click at [488, 124] on section "Location ID(s)" at bounding box center [500, 124] width 72 height 23
click at [489, 126] on input "Location ID(s)" at bounding box center [500, 129] width 72 height 8
type input "******"
click at [497, 135] on section "Location ID(s) ******" at bounding box center [500, 124] width 72 height 23
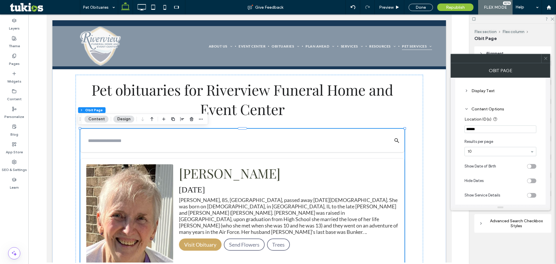
click at [546, 57] on icon at bounding box center [545, 58] width 4 height 4
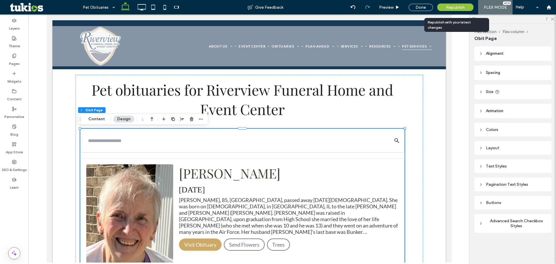
click at [468, 8] on div "Republish" at bounding box center [455, 7] width 36 height 8
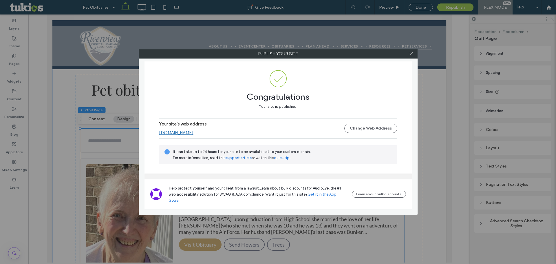
click at [167, 135] on link "www.riverviewfhperu.com" at bounding box center [176, 132] width 34 height 5
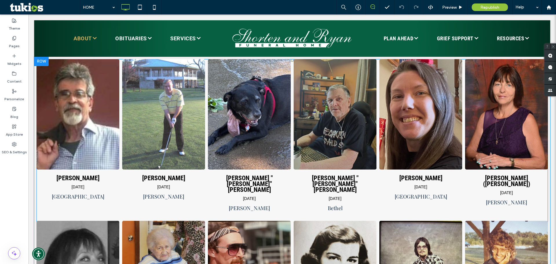
scroll to position [289, 0]
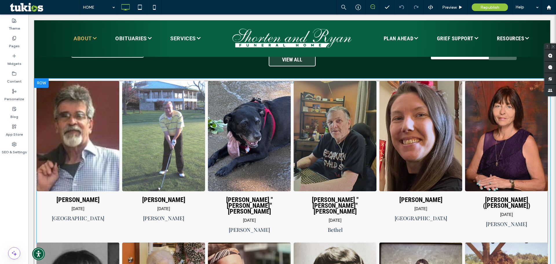
click at [326, 208] on span at bounding box center [291, 238] width 511 height 315
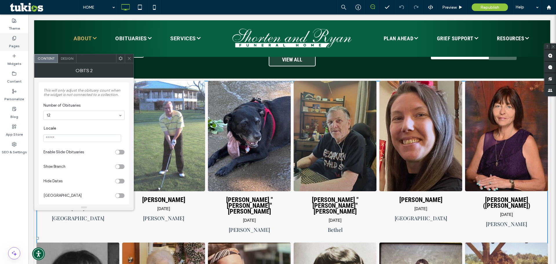
click at [18, 45] on label "Pages" at bounding box center [14, 45] width 11 height 8
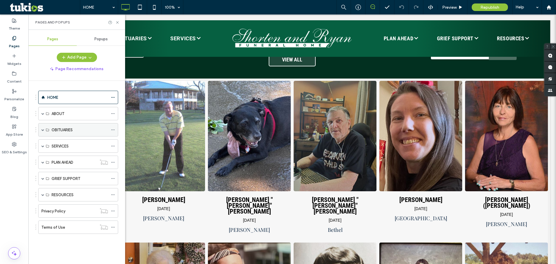
click at [41, 129] on div "OBITUARIES" at bounding box center [78, 129] width 80 height 13
click at [43, 130] on span at bounding box center [42, 129] width 3 height 3
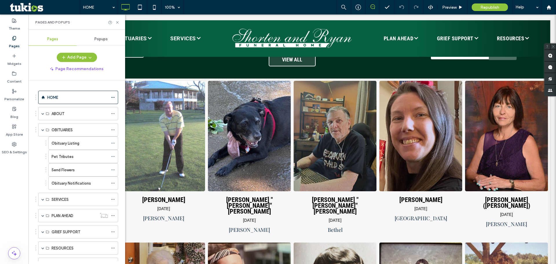
click at [64, 140] on label "Obituary Listing" at bounding box center [66, 143] width 28 height 10
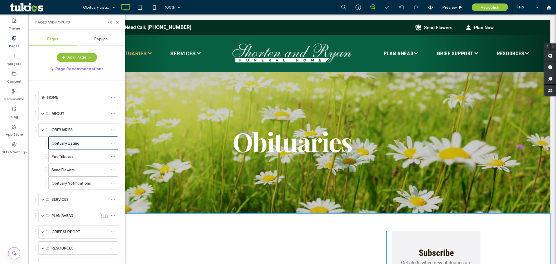
scroll to position [116, 0]
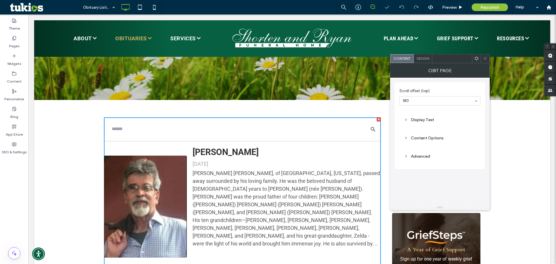
click at [434, 139] on div "Content Options" at bounding box center [440, 137] width 72 height 5
click at [439, 157] on input "******" at bounding box center [440, 158] width 72 height 8
drag, startPoint x: 20, startPoint y: 40, endPoint x: 2, endPoint y: 32, distance: 20.0
click at [20, 40] on div "Pages" at bounding box center [14, 42] width 28 height 18
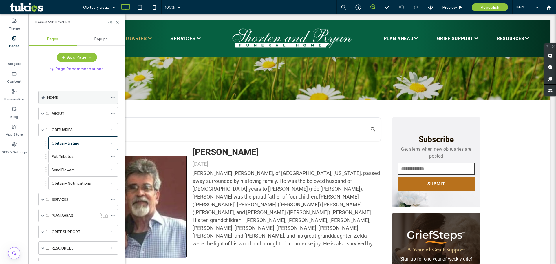
click at [57, 96] on label "HOME" at bounding box center [52, 97] width 11 height 10
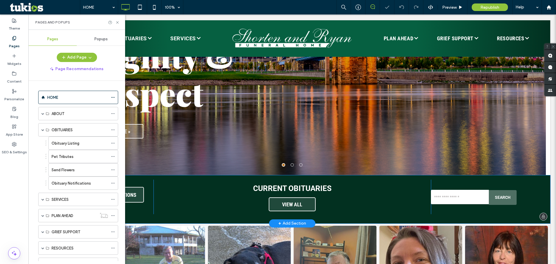
scroll to position [261, 0]
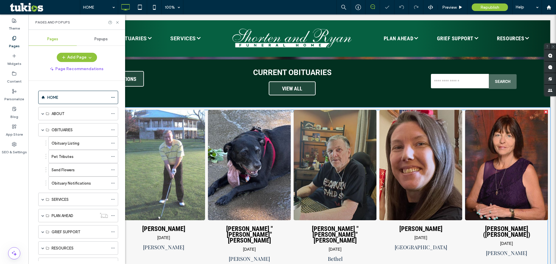
click at [279, 184] on span at bounding box center [291, 267] width 511 height 315
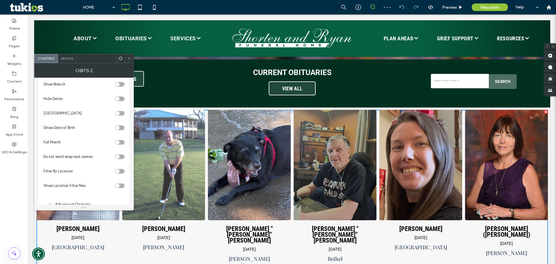
scroll to position [69, 0]
click at [120, 184] on div "toggle" at bounding box center [119, 184] width 9 height 5
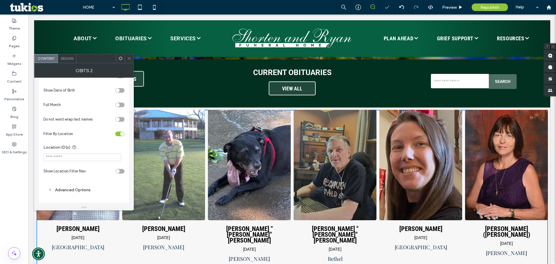
scroll to position [121, 0]
click at [105, 157] on input "Location ID(s)" at bounding box center [82, 157] width 78 height 8
paste input "******"
type input "******"
click at [111, 163] on section "Show Location Filter Nav" at bounding box center [83, 170] width 81 height 14
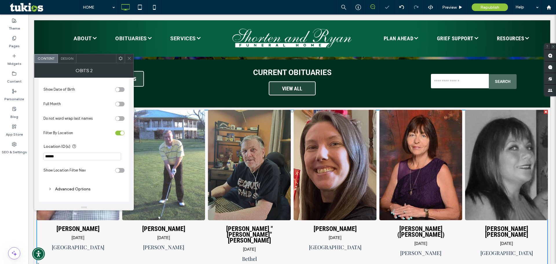
click at [129, 57] on icon at bounding box center [129, 58] width 4 height 4
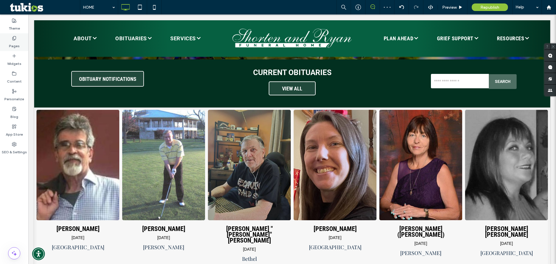
click at [23, 37] on div "Pages" at bounding box center [14, 42] width 28 height 18
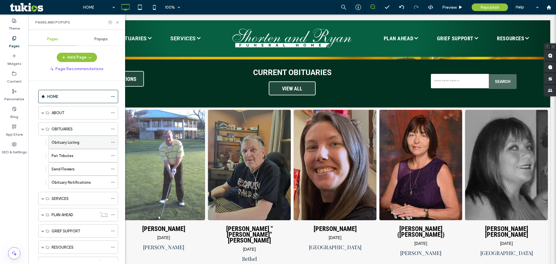
scroll to position [0, 0]
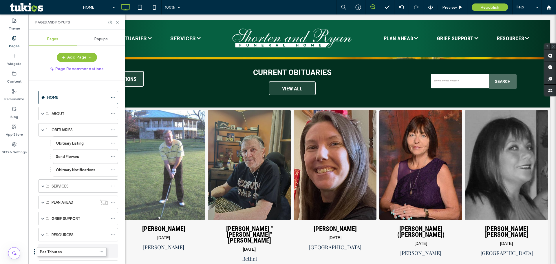
drag, startPoint x: 147, startPoint y: 147, endPoint x: 56, endPoint y: 247, distance: 135.0
drag, startPoint x: 63, startPoint y: 248, endPoint x: 63, endPoint y: 179, distance: 69.8
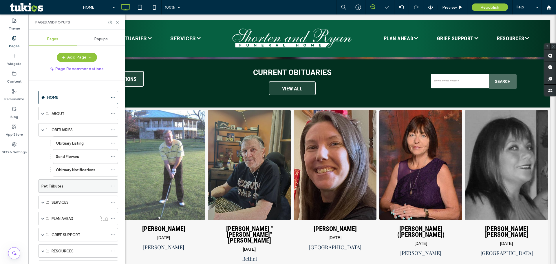
click at [112, 185] on icon at bounding box center [113, 186] width 4 height 4
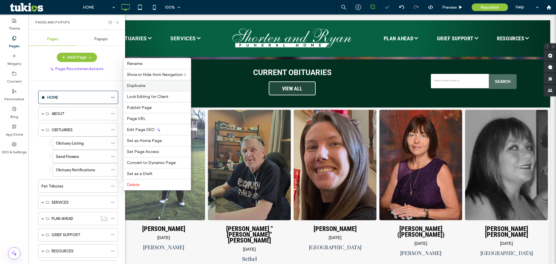
click at [140, 81] on div "Duplicate" at bounding box center [156, 85] width 67 height 11
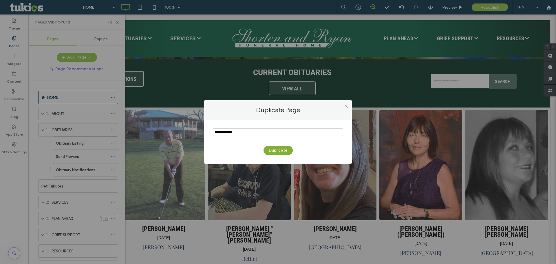
type input "**********"
click at [274, 150] on button "Duplicate" at bounding box center [277, 150] width 29 height 9
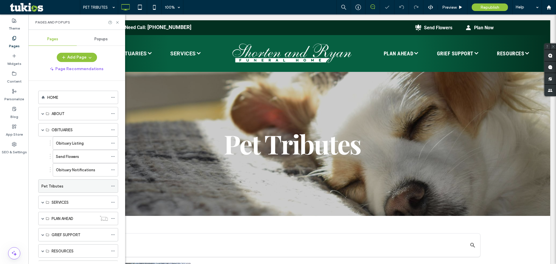
click at [112, 185] on icon at bounding box center [113, 186] width 4 height 4
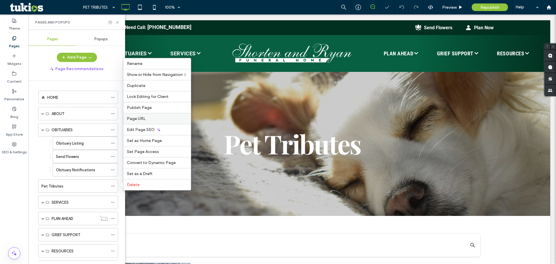
click at [146, 117] on label "Page URL" at bounding box center [157, 118] width 61 height 5
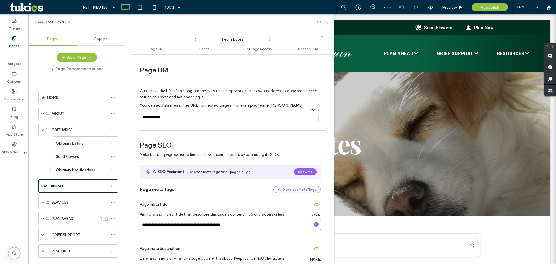
drag, startPoint x: 182, startPoint y: 224, endPoint x: 168, endPoint y: 226, distance: 14.1
click at [159, 226] on input "**********" at bounding box center [230, 224] width 181 height 10
drag, startPoint x: 183, startPoint y: 224, endPoint x: 149, endPoint y: 218, distance: 35.0
click at [144, 222] on input "**********" at bounding box center [230, 224] width 181 height 10
type input "**********"
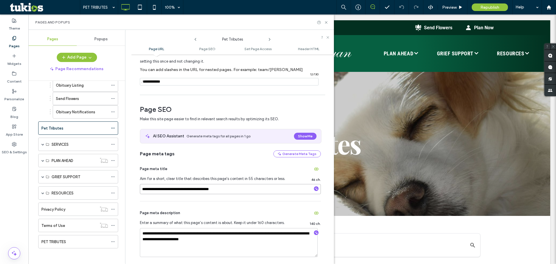
scroll to position [58, 0]
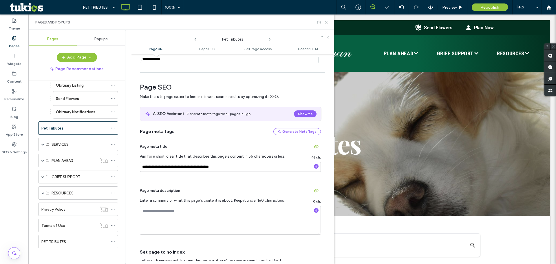
click at [250, 197] on div "Page meta description Enter a summary of what this page’s content is about. Kee…" at bounding box center [230, 210] width 181 height 63
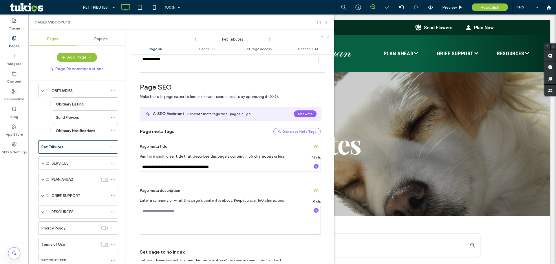
scroll to position [29, 0]
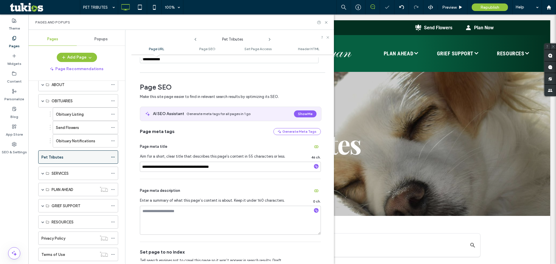
click at [114, 155] on icon at bounding box center [113, 157] width 4 height 4
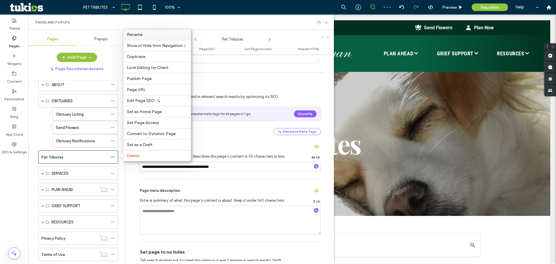
click at [141, 36] on span "Rename" at bounding box center [135, 34] width 16 height 5
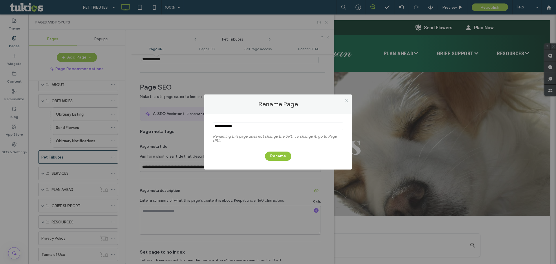
type input "**********"
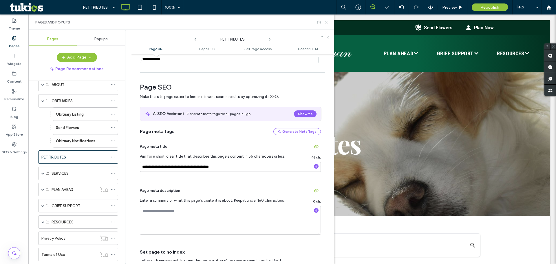
click at [326, 22] on use at bounding box center [326, 22] width 2 height 2
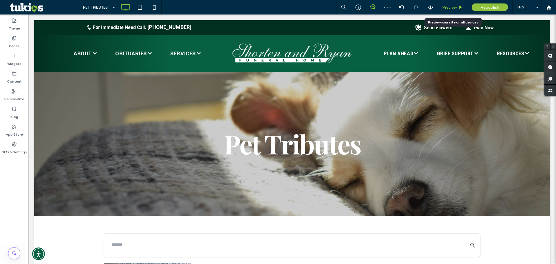
click at [457, 10] on div "Preview" at bounding box center [453, 7] width 30 height 14
click at [456, 6] on span "Preview" at bounding box center [449, 7] width 14 height 5
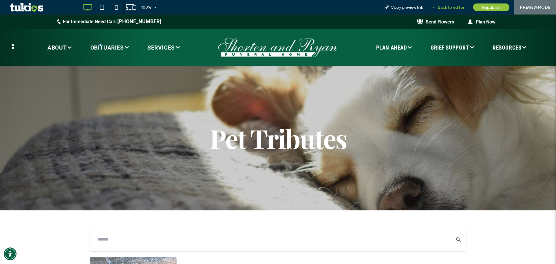
click at [447, 7] on span "Back to editor" at bounding box center [450, 7] width 27 height 5
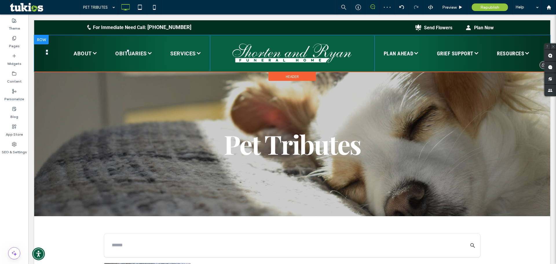
click at [127, 50] on div at bounding box center [128, 51] width 2 height 2
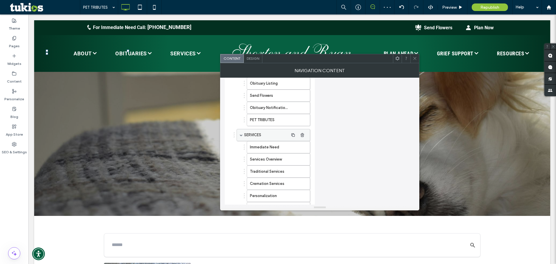
scroll to position [74, 0]
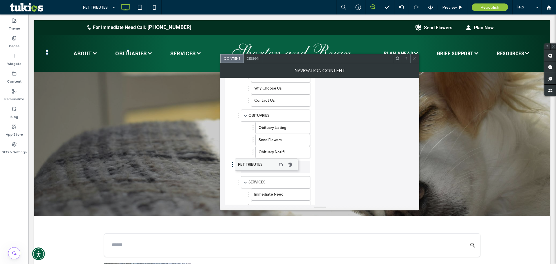
drag, startPoint x: 269, startPoint y: 165, endPoint x: 257, endPoint y: 162, distance: 12.2
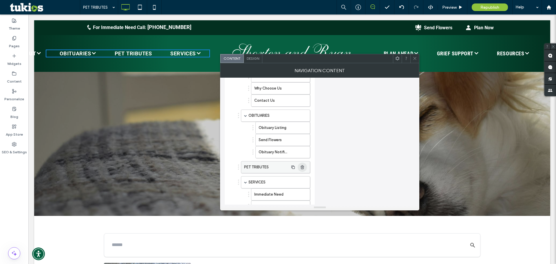
click at [301, 168] on use "button" at bounding box center [301, 167] width 3 height 4
click at [14, 47] on label "Pages" at bounding box center [14, 45] width 11 height 8
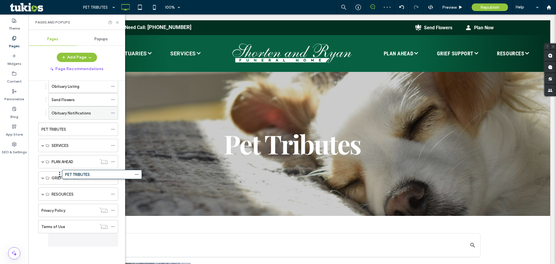
scroll to position [57, 0]
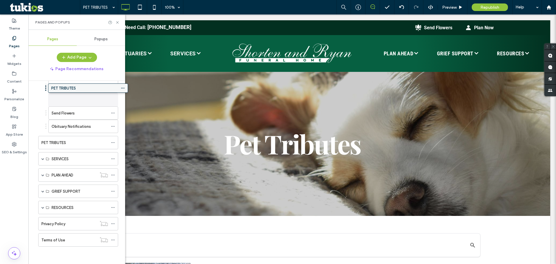
drag, startPoint x: 83, startPoint y: 239, endPoint x: 93, endPoint y: 89, distance: 150.0
click at [112, 100] on icon at bounding box center [113, 100] width 4 height 4
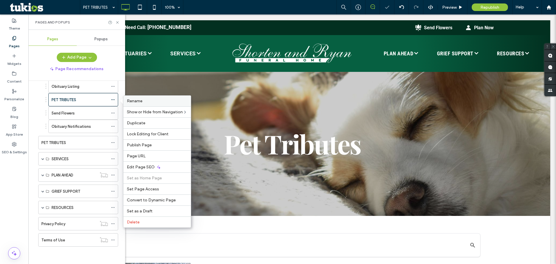
click at [137, 99] on span "Rename" at bounding box center [135, 100] width 16 height 5
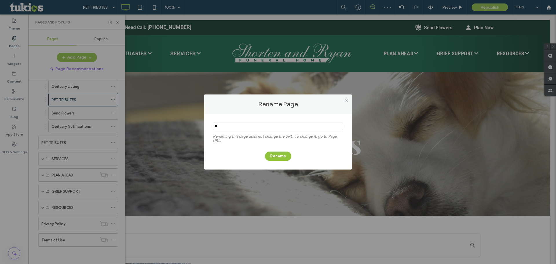
type input "*"
type input "**********"
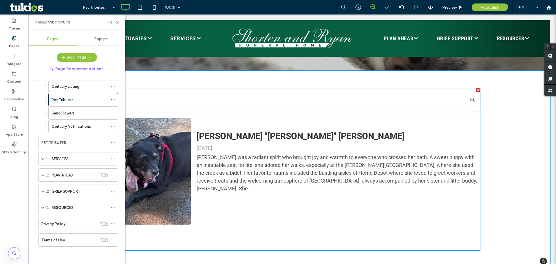
scroll to position [232, 0]
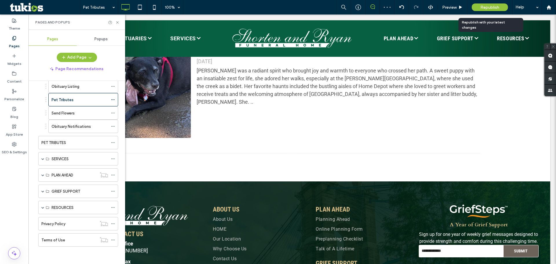
click at [484, 8] on span "Republish" at bounding box center [489, 7] width 19 height 5
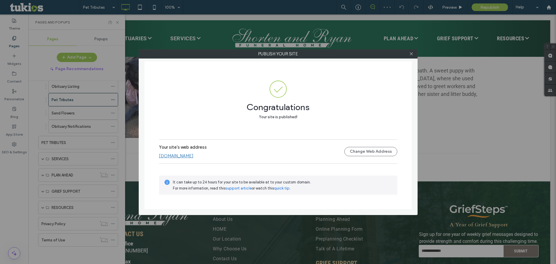
click at [405, 54] on label "Publish your site" at bounding box center [278, 54] width 278 height 9
click at [411, 52] on icon at bounding box center [411, 54] width 4 height 4
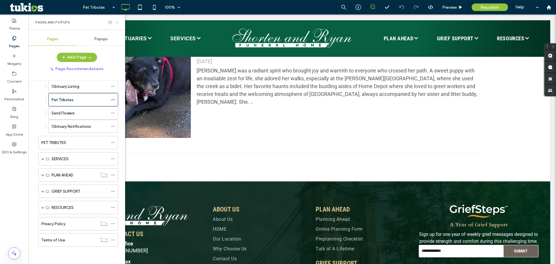
click at [116, 21] on icon at bounding box center [117, 22] width 4 height 4
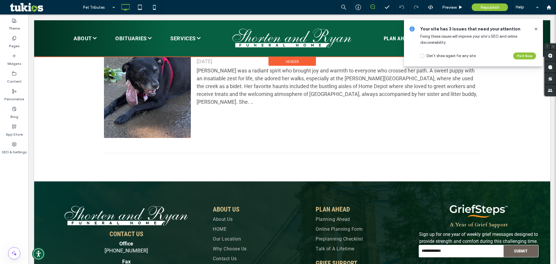
click at [144, 41] on div at bounding box center [292, 38] width 516 height 36
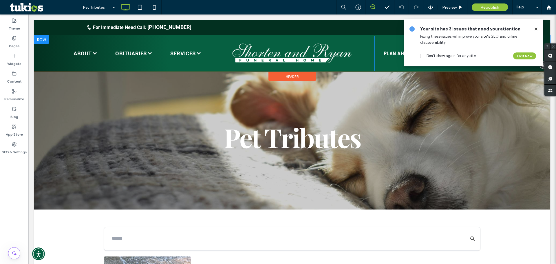
scroll to position [0, 0]
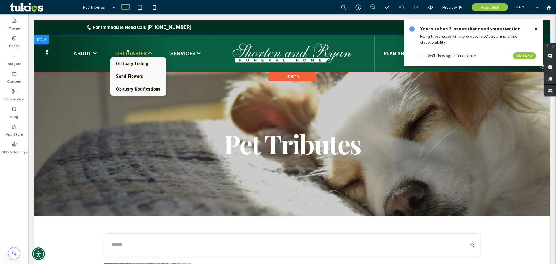
click at [123, 50] on span "OBITUARIES" at bounding box center [133, 54] width 36 height 8
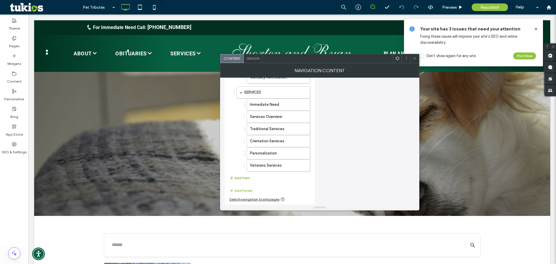
click at [247, 177] on button "Add Item" at bounding box center [239, 177] width 21 height 7
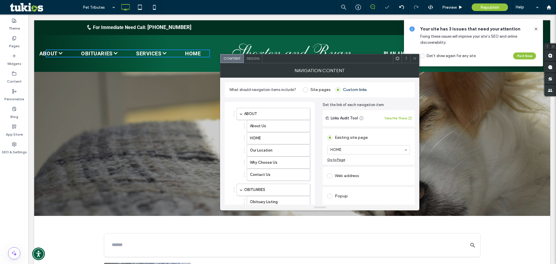
click at [374, 154] on div "HOME" at bounding box center [368, 149] width 83 height 9
type input "***"
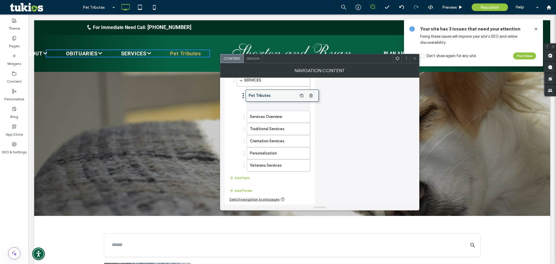
drag, startPoint x: 265, startPoint y: 167, endPoint x: 274, endPoint y: 98, distance: 70.3
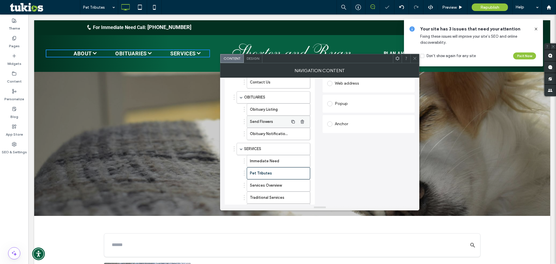
scroll to position [74, 0]
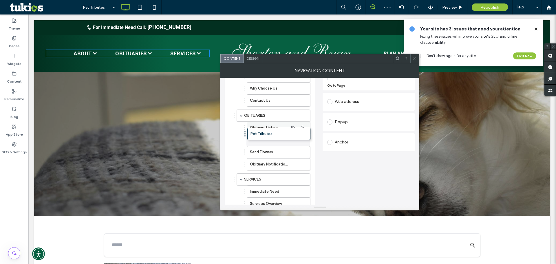
drag, startPoint x: 268, startPoint y: 188, endPoint x: 268, endPoint y: 128, distance: 60.5
click at [22, 41] on div "Pages" at bounding box center [14, 42] width 28 height 18
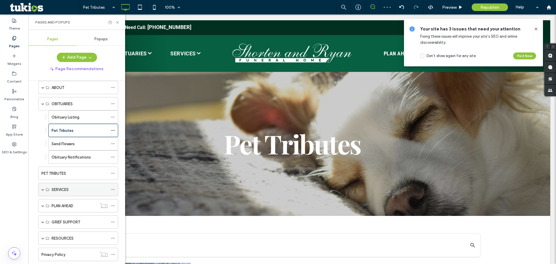
scroll to position [57, 0]
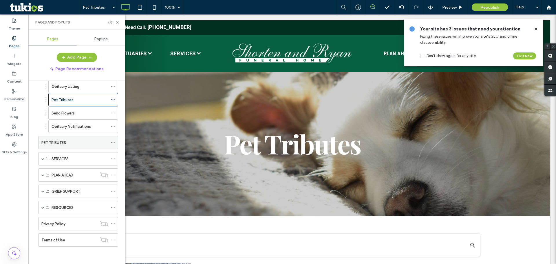
click at [114, 142] on use at bounding box center [112, 142] width 3 height 1
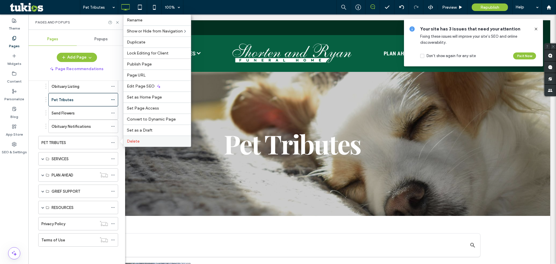
click at [134, 139] on span "Delete" at bounding box center [133, 141] width 13 height 5
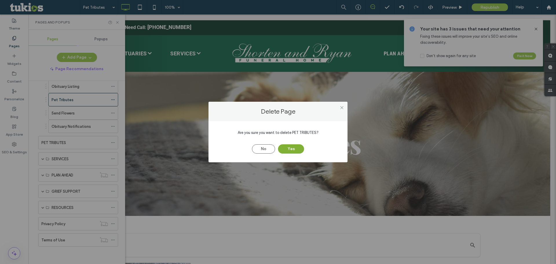
click at [293, 149] on button "Yes" at bounding box center [291, 148] width 26 height 9
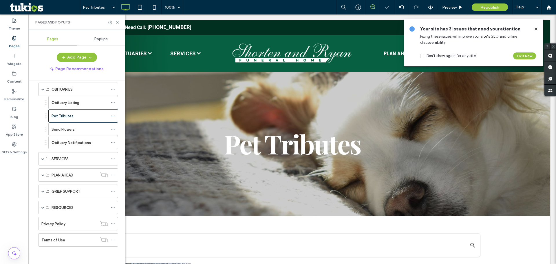
scroll to position [41, 0]
click at [460, 3] on div "Preview" at bounding box center [453, 7] width 30 height 14
click at [458, 6] on icon at bounding box center [460, 7] width 4 height 4
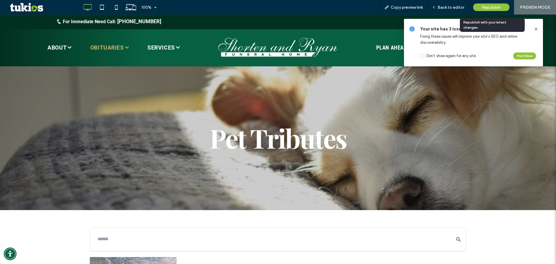
click at [494, 8] on span "Republish" at bounding box center [491, 7] width 19 height 5
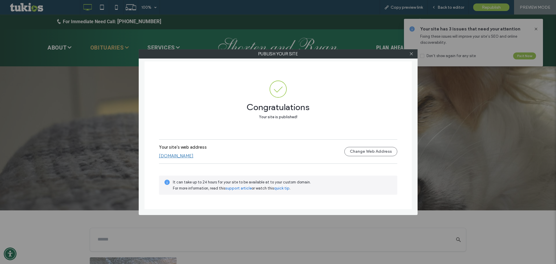
click at [193, 158] on link "[DOMAIN_NAME]" at bounding box center [176, 155] width 34 height 5
